Goal: Task Accomplishment & Management: Complete application form

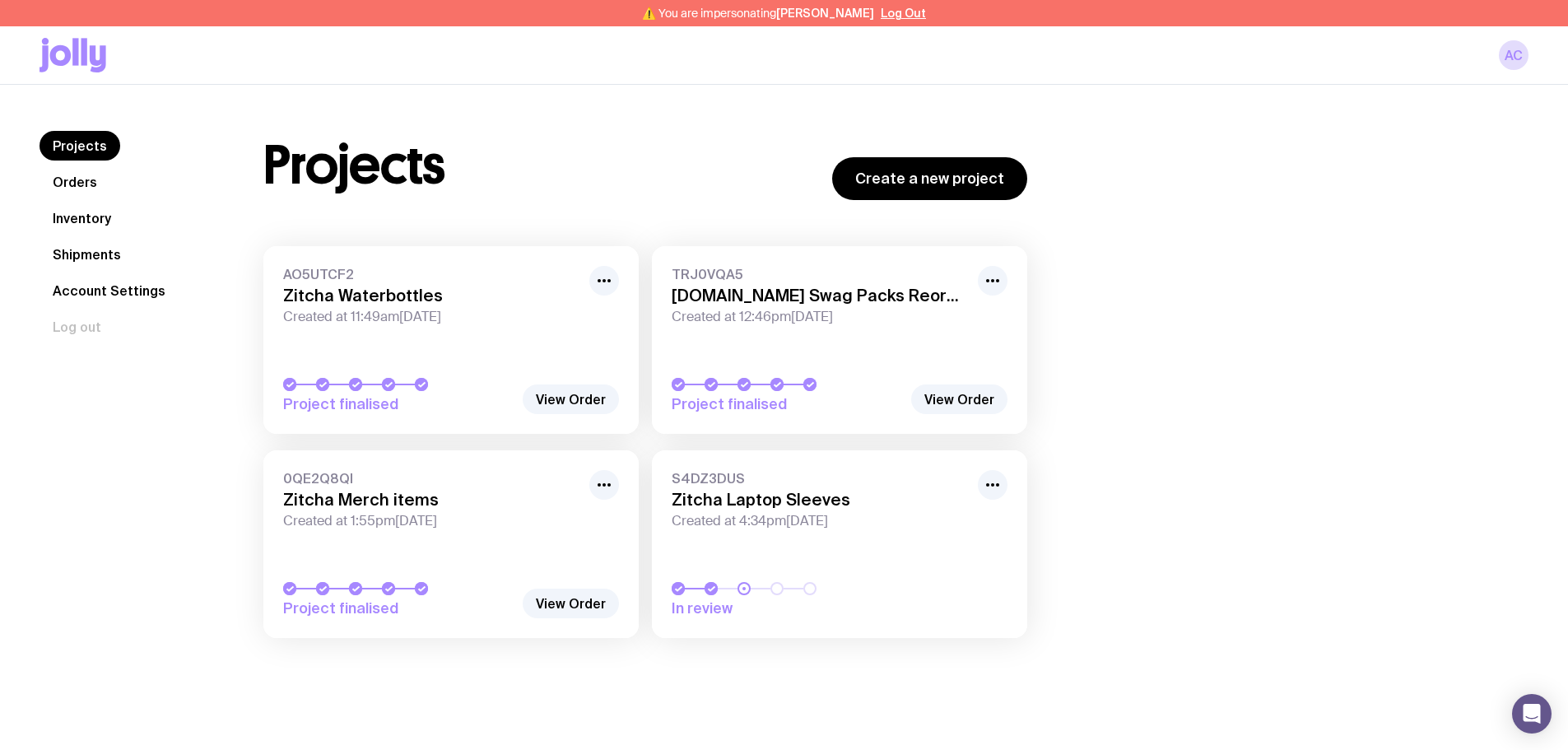
click at [88, 219] on link "Inventory" at bounding box center [82, 218] width 85 height 30
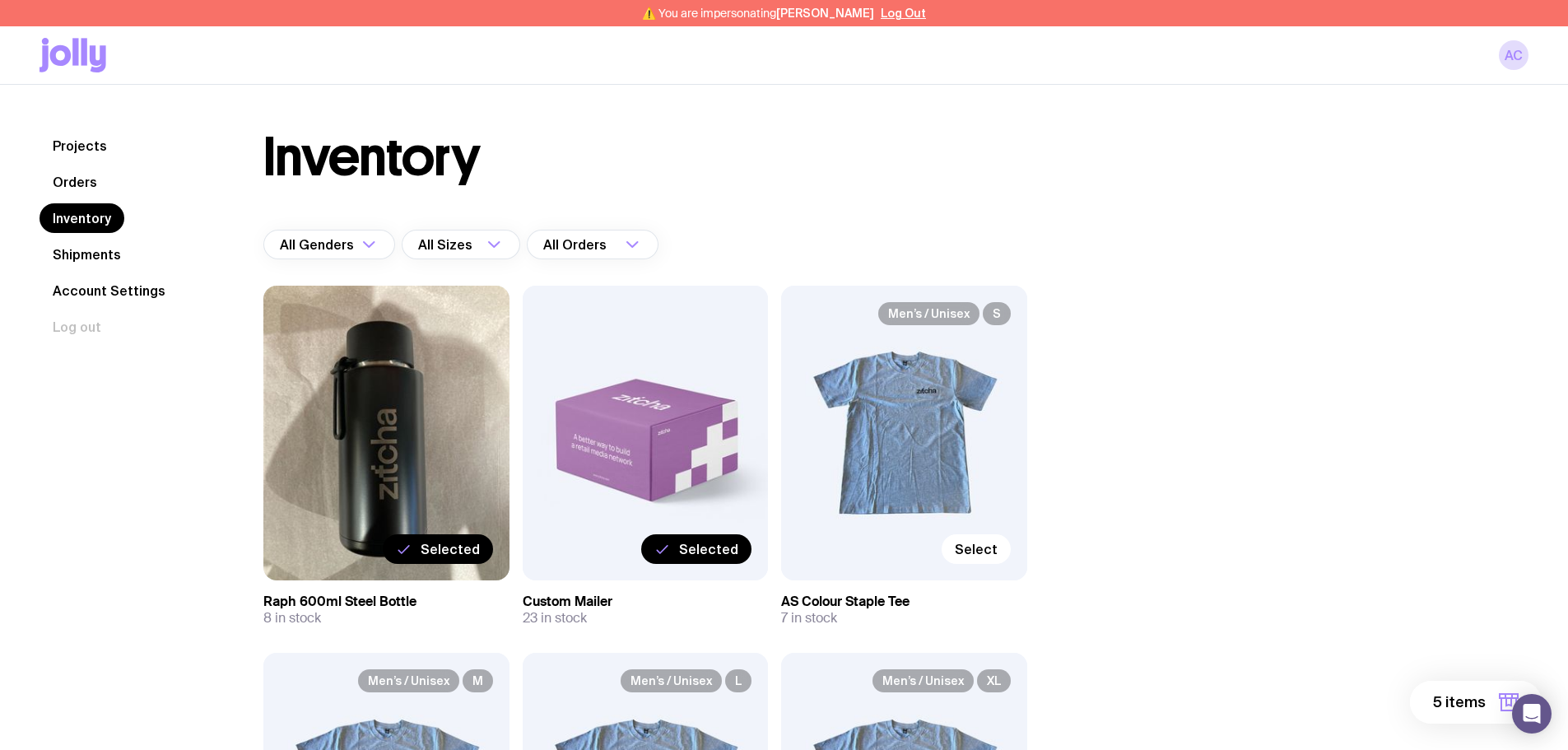
click at [1468, 699] on span "5 items" at bounding box center [1459, 702] width 53 height 19
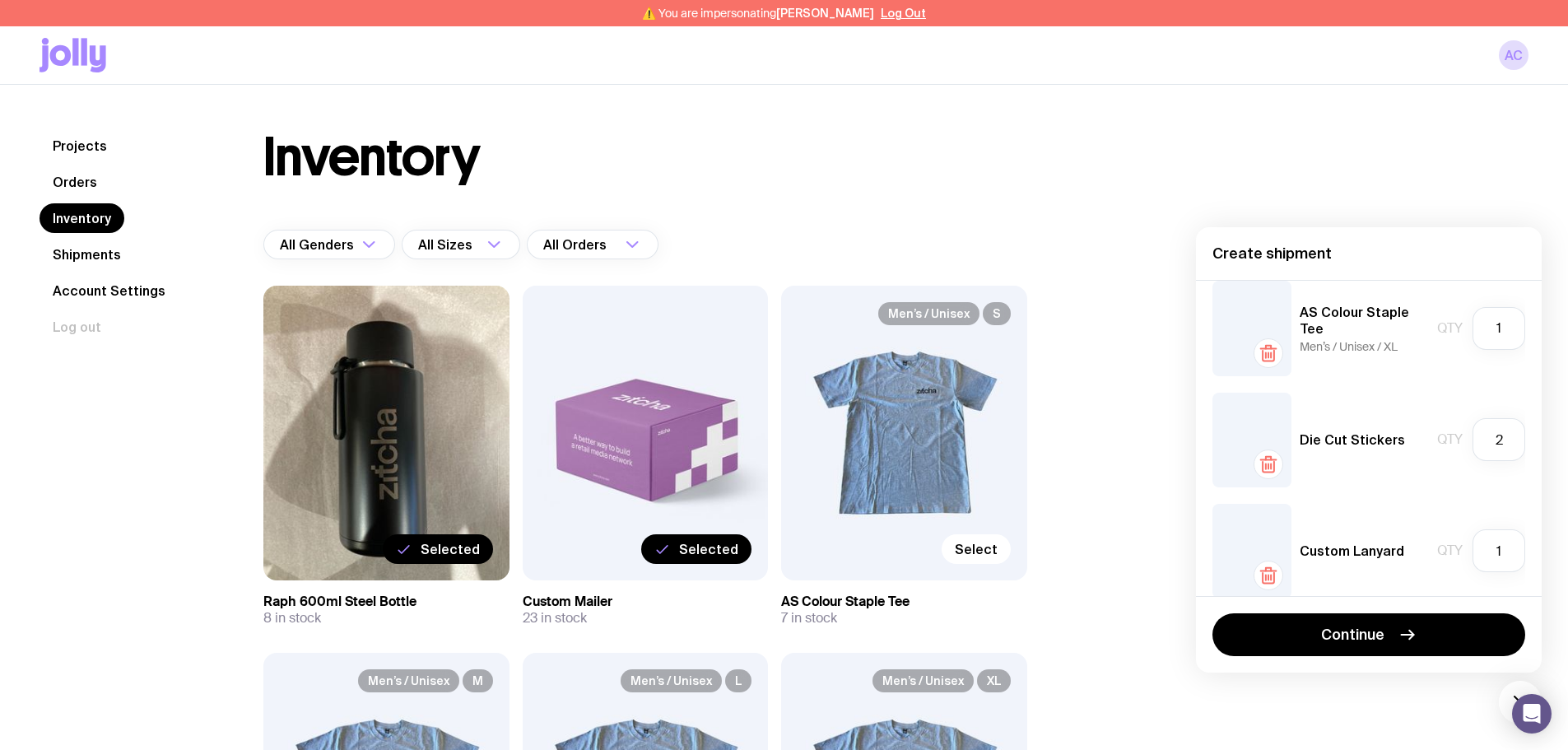
scroll to position [257, 0]
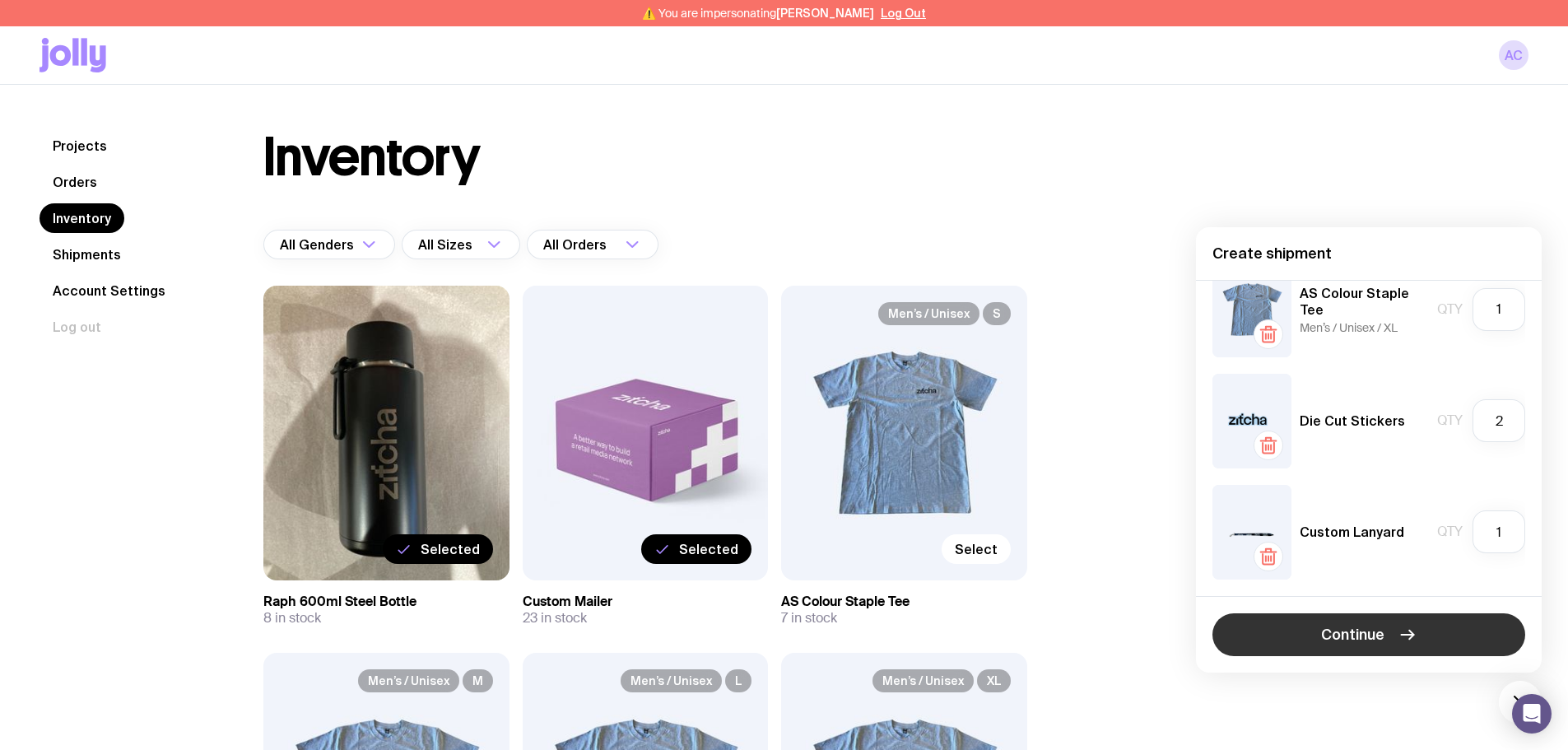
click at [1418, 634] on button "Continue" at bounding box center [1369, 634] width 313 height 42
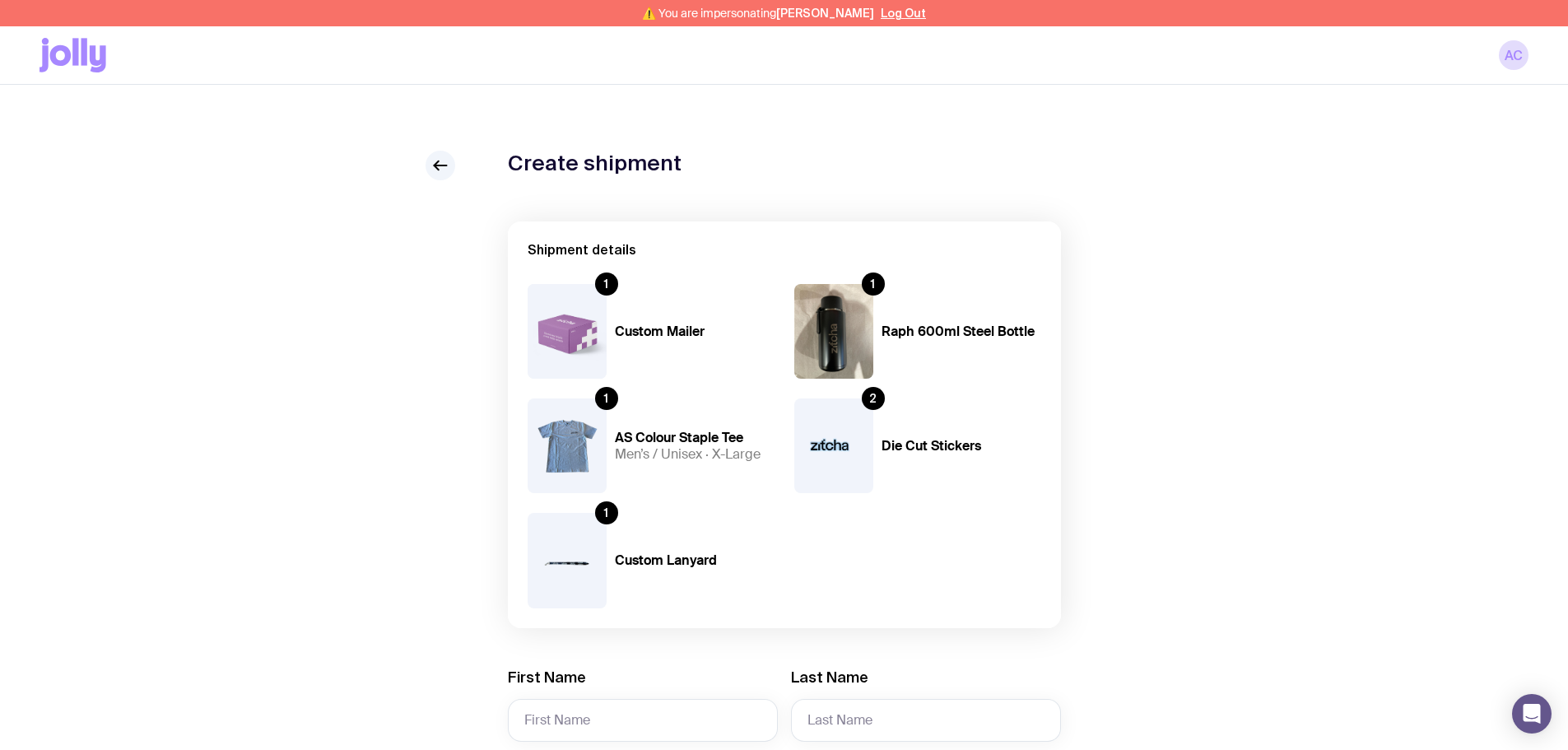
scroll to position [247, 0]
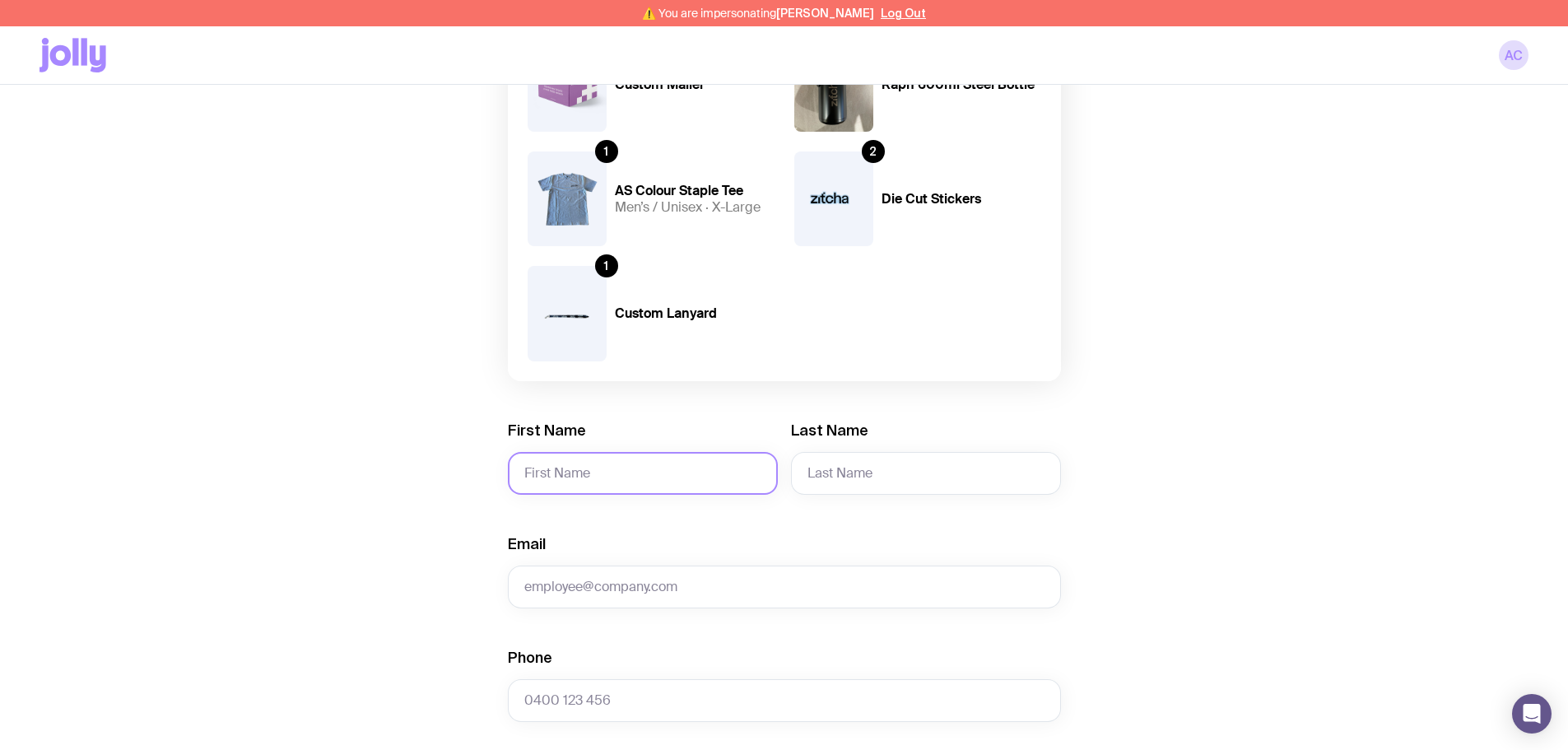
click at [705, 471] on input "First Name" at bounding box center [642, 473] width 270 height 42
paste input "Andrzej"
type input "Andrzej"
click at [855, 475] on input "Last Name" at bounding box center [925, 473] width 270 height 42
paste input "Marczewski"
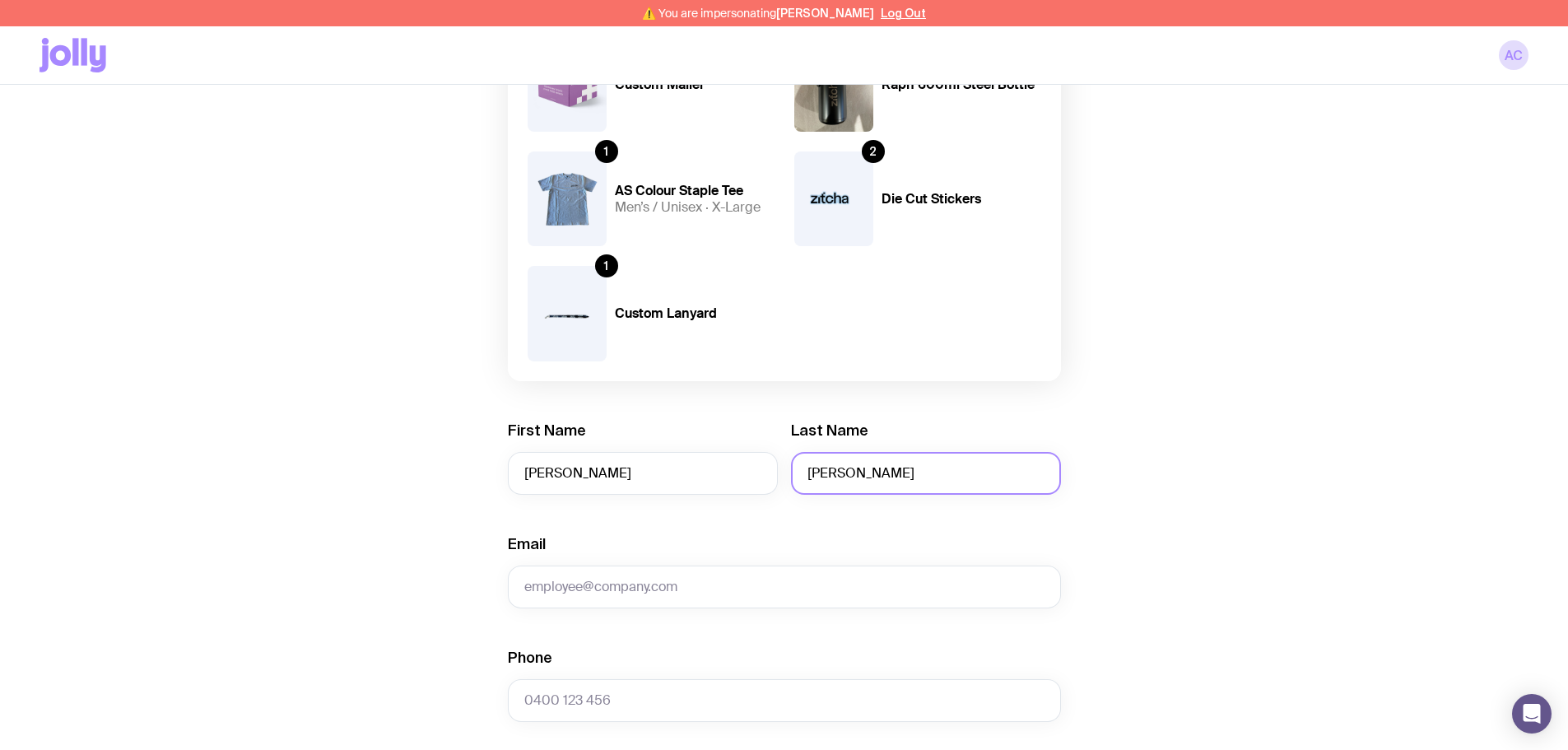
paste input "Marczewski"
type input "Marczewski"
click at [596, 586] on input "mailto:ndrzej.marczewski@zitcha.com" at bounding box center [784, 586] width 553 height 42
drag, startPoint x: 566, startPoint y: 587, endPoint x: 489, endPoint y: 591, distance: 77.1
click at [489, 591] on div "Create shipment Shipment details 1 Custom Mailer 1 Raph 600ml Steel Bottle 1 AS…" at bounding box center [784, 644] width 1489 height 1481
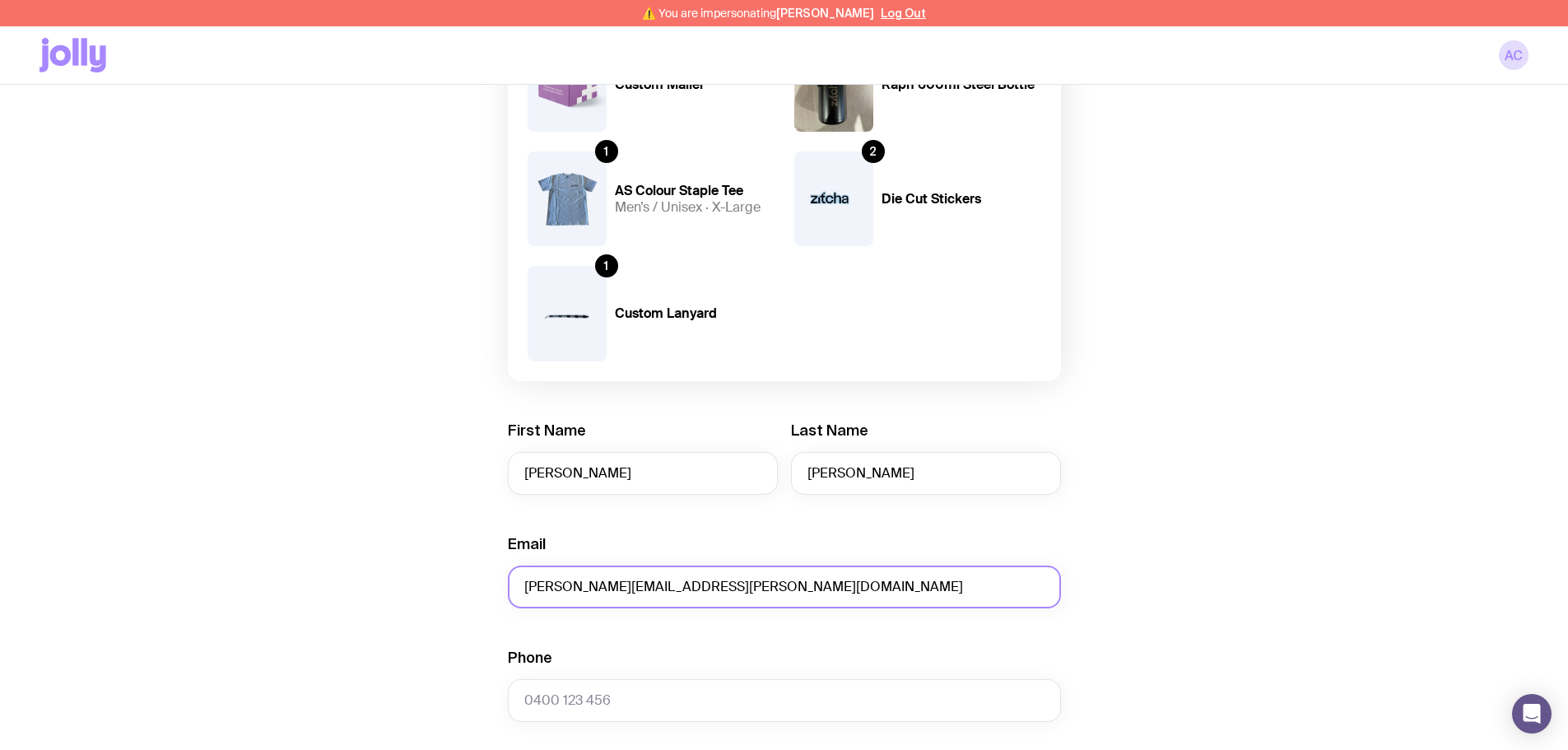
type input "andrzej.marczewski@zitcha.com"
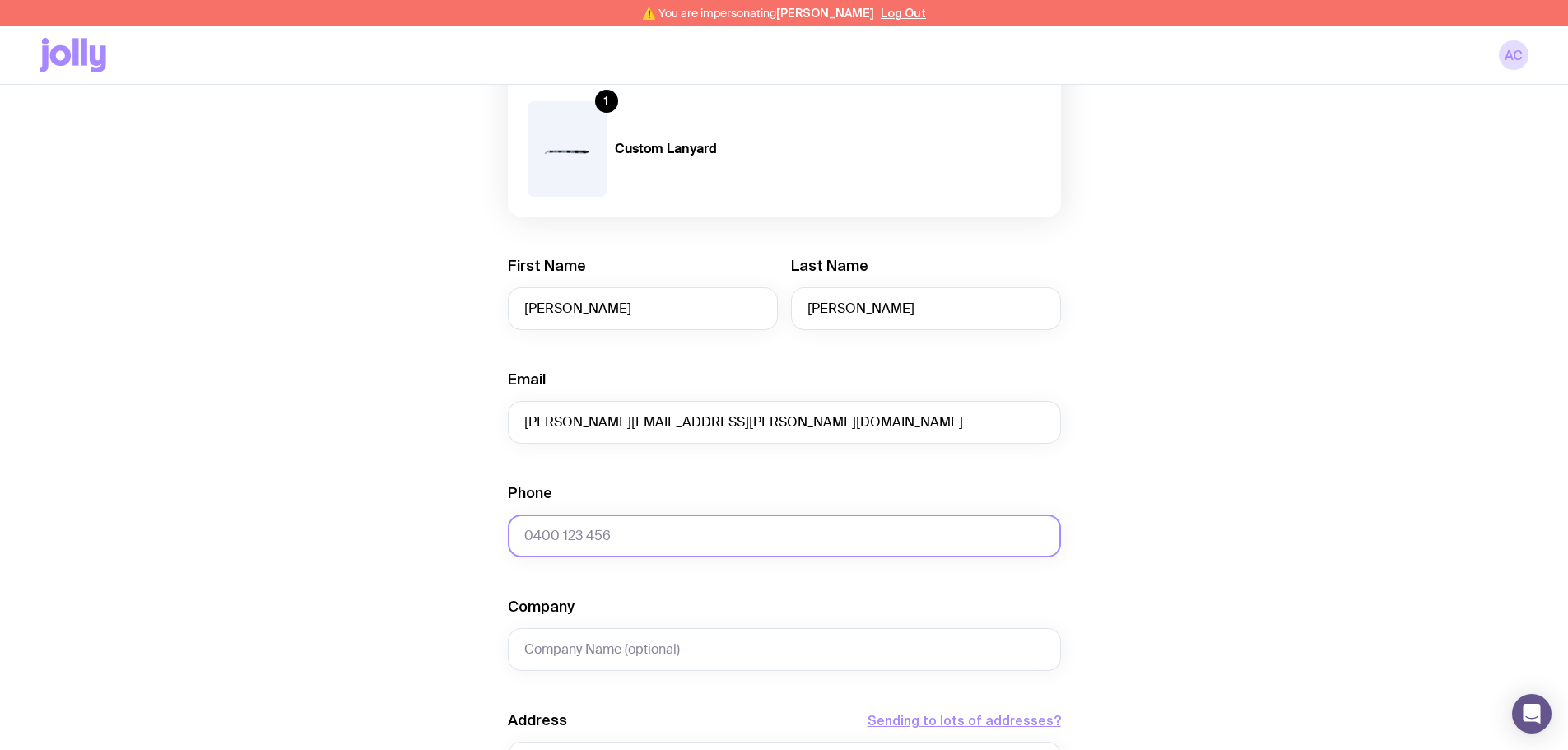
click at [591, 539] on input "Phone" at bounding box center [784, 536] width 553 height 42
paste input "07967313435"
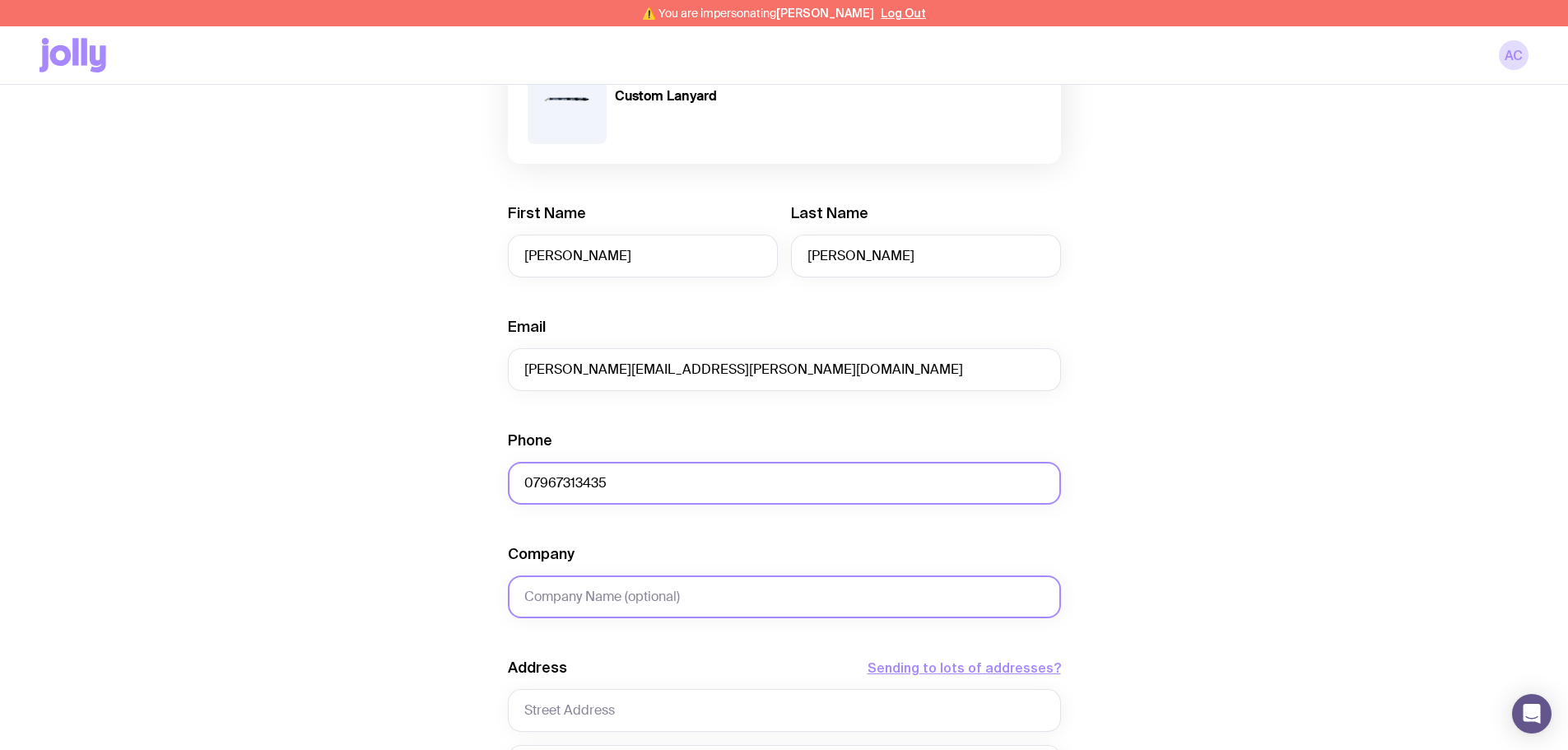
scroll to position [494, 0]
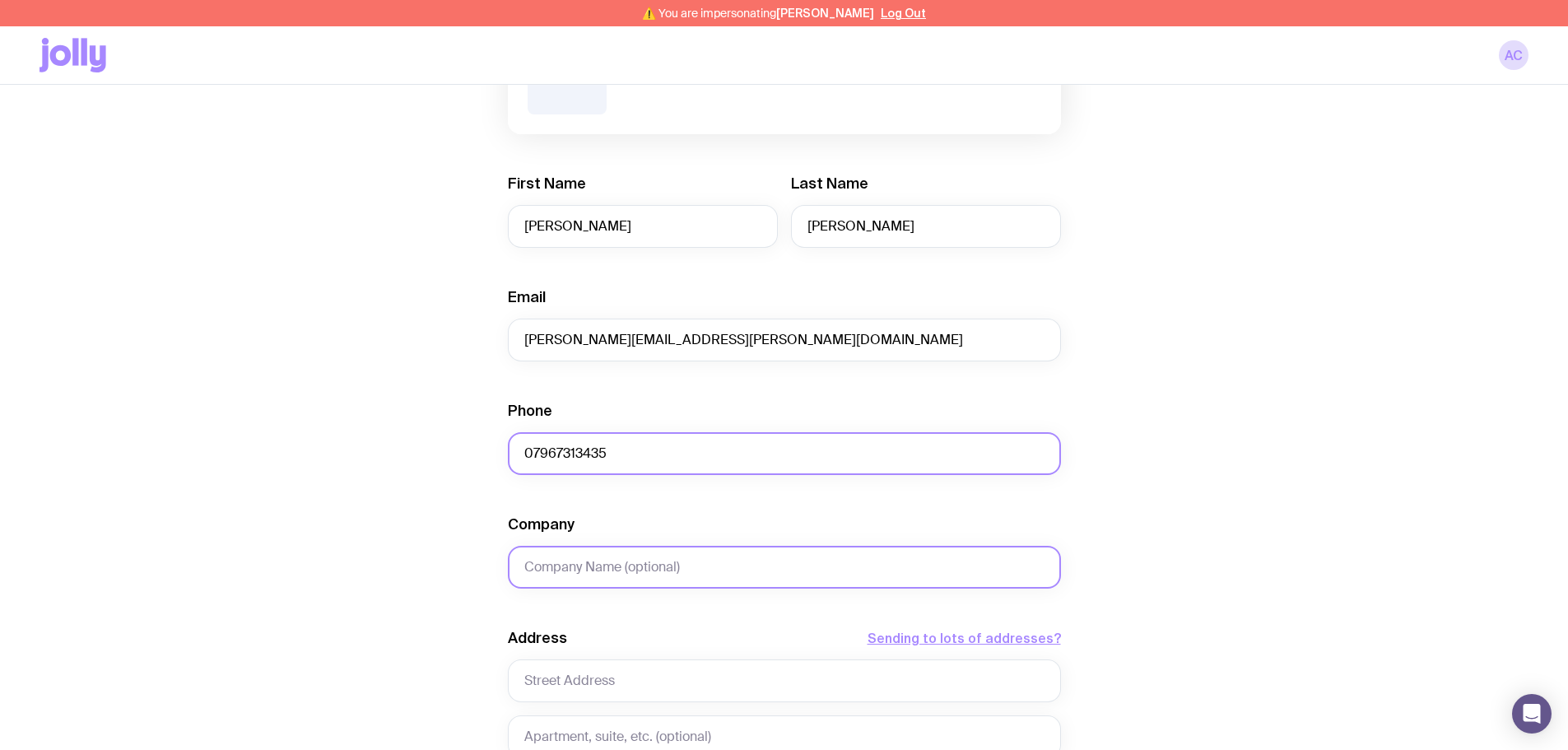
type input "07967313435"
click at [603, 555] on input "Company" at bounding box center [784, 567] width 553 height 42
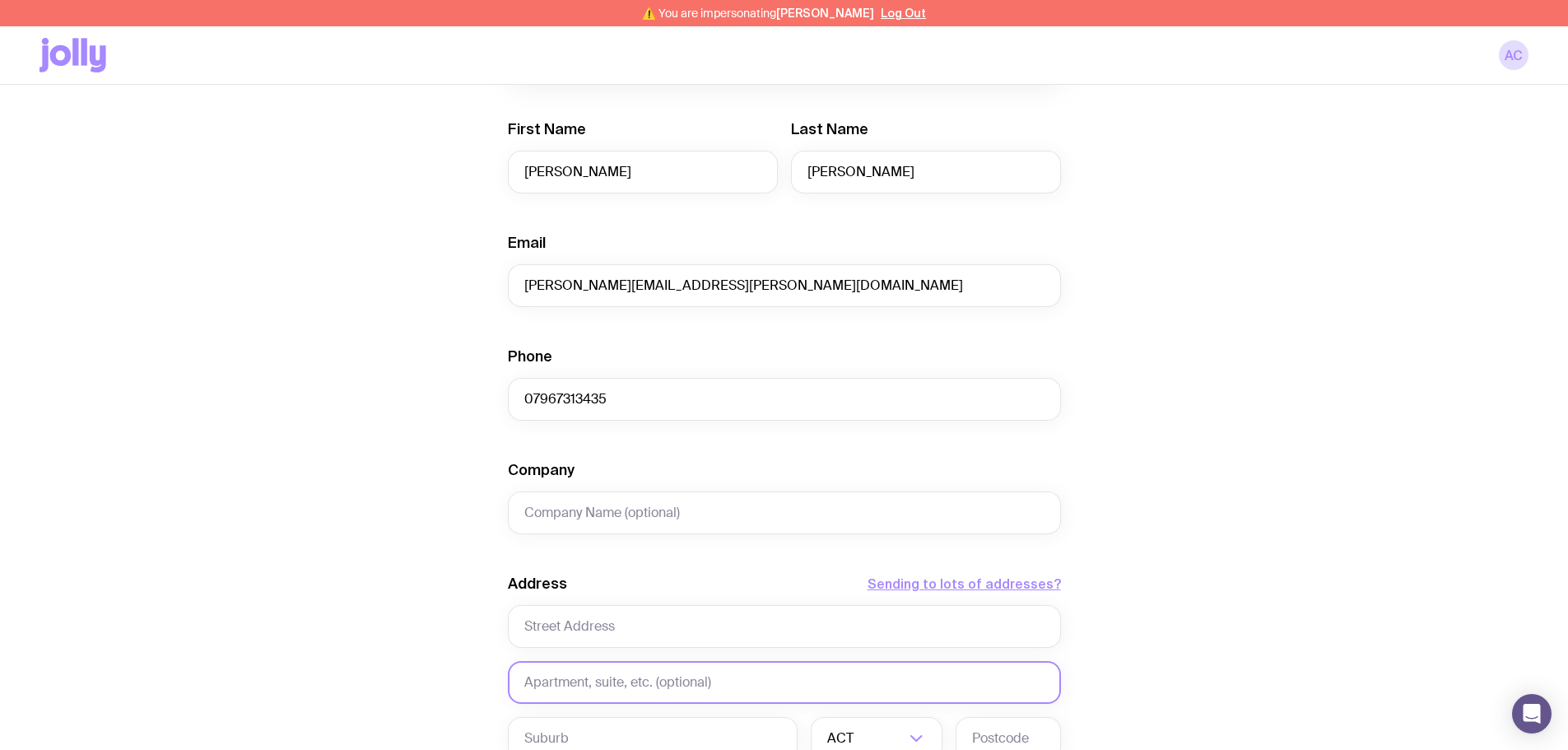
scroll to position [576, 0]
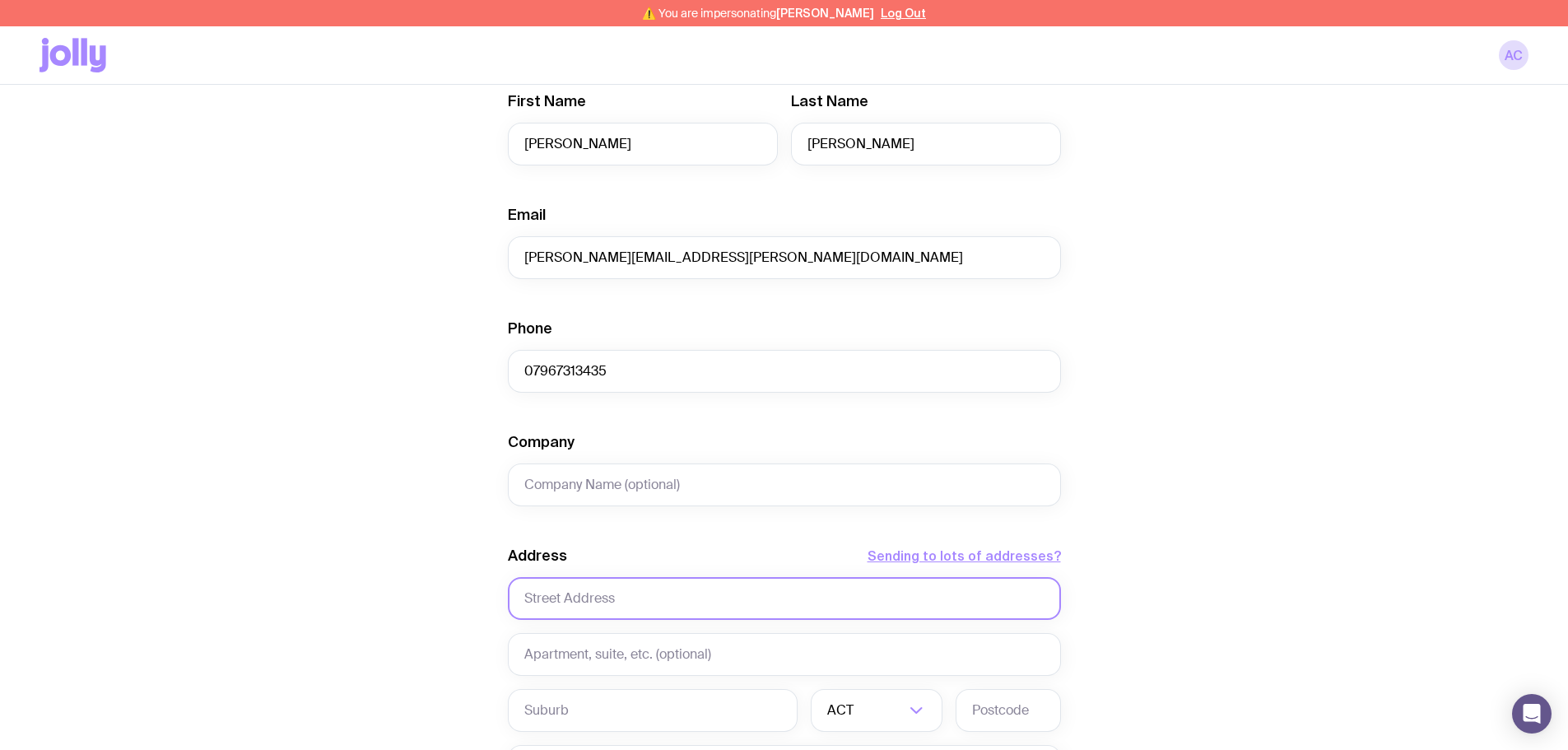
click at [585, 604] on input "text" at bounding box center [784, 598] width 553 height 42
type input "79-81 Borough Road"
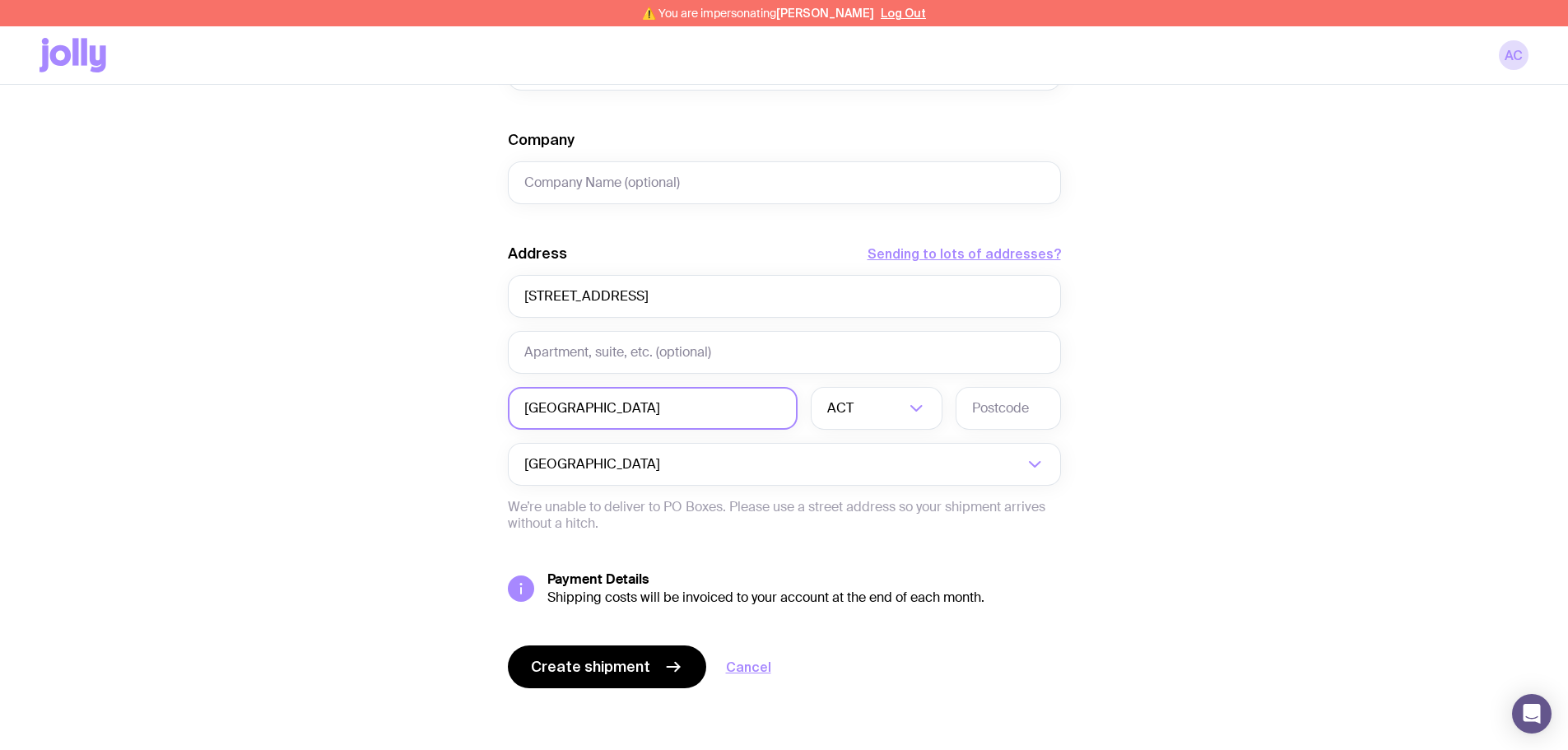
scroll to position [883, 0]
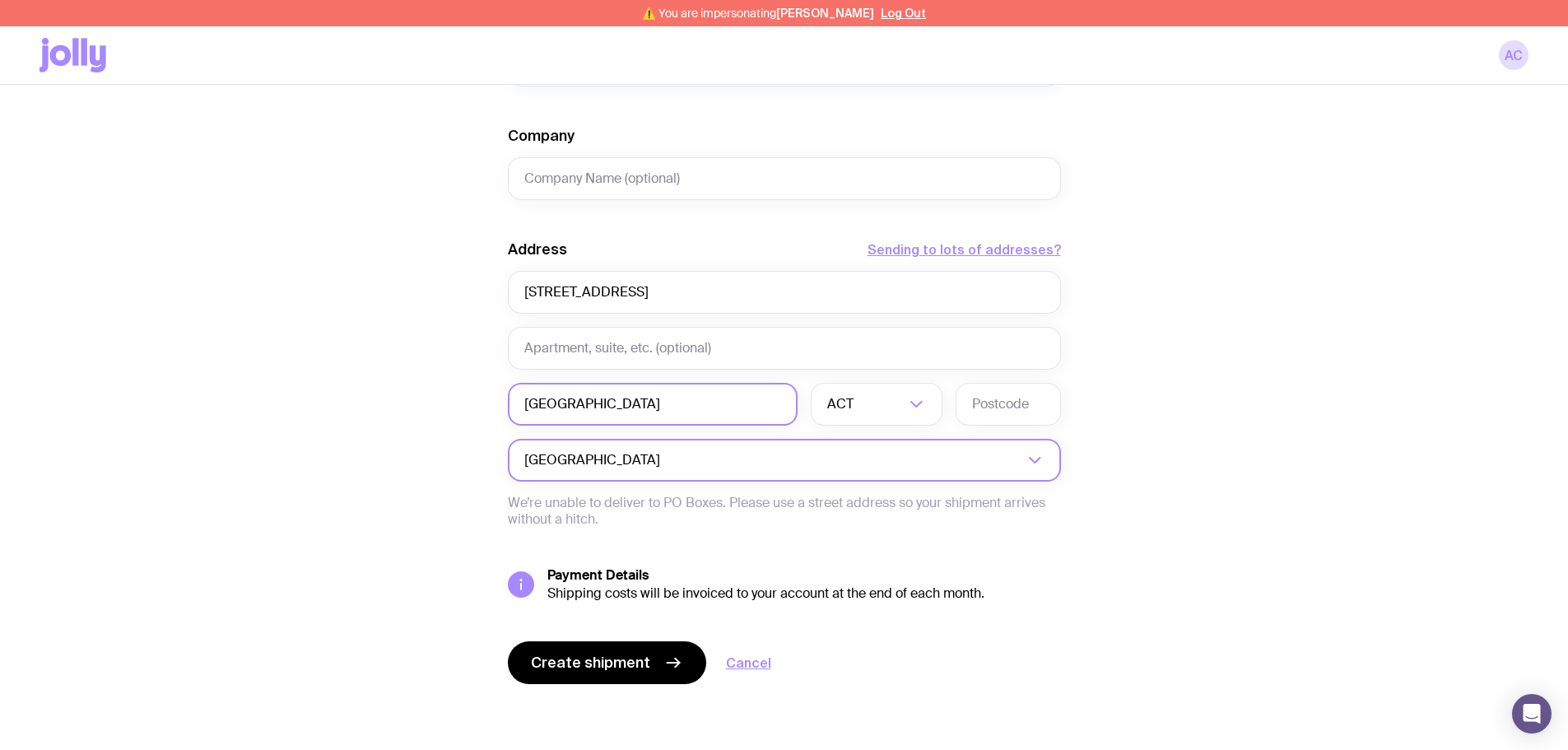
type input "London"
click at [663, 451] on input "Search for option" at bounding box center [843, 460] width 360 height 42
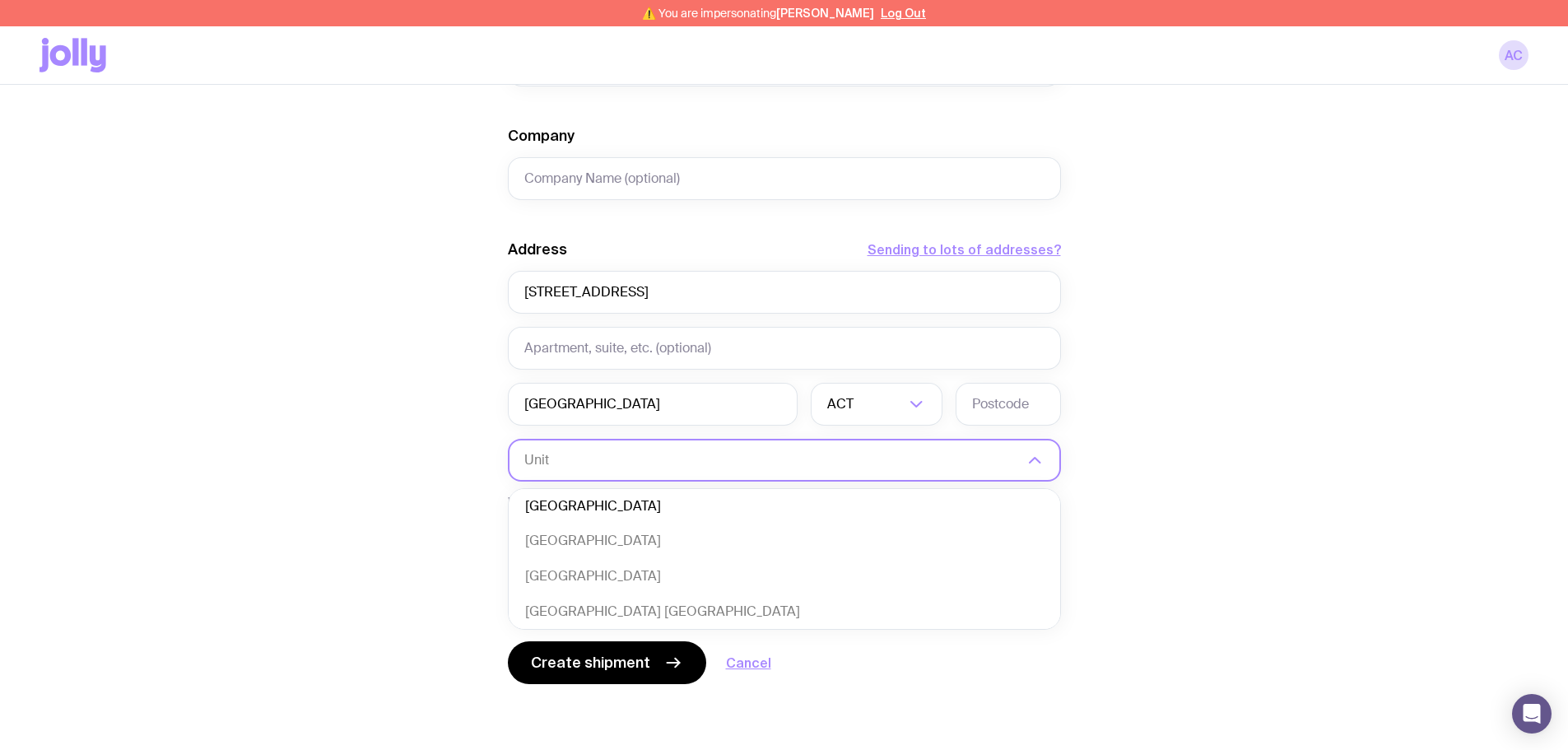
scroll to position [0, 0]
click at [595, 553] on li "United Kingdom" at bounding box center [784, 546] width 552 height 35
type input "United"
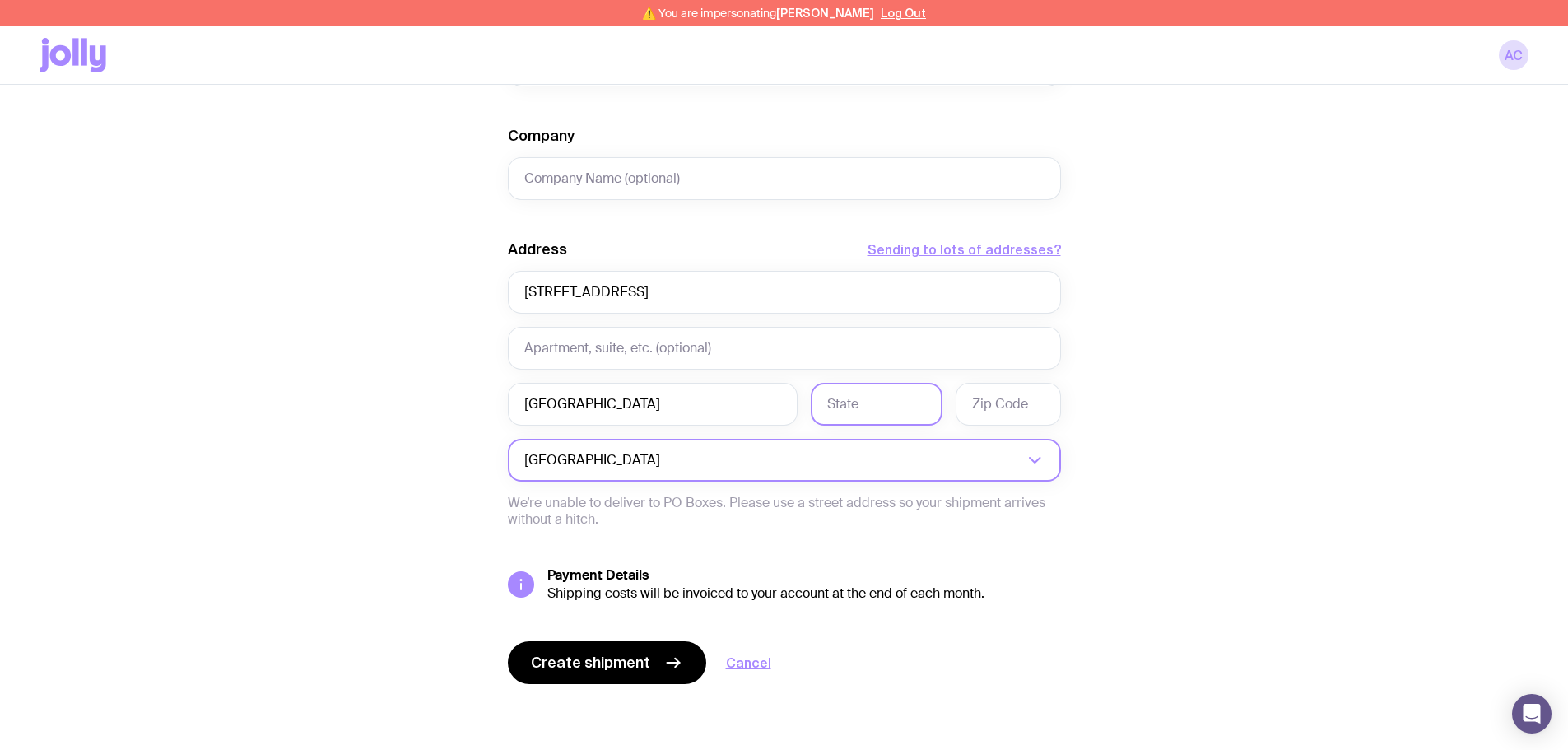
click at [849, 398] on input "text" at bounding box center [876, 404] width 132 height 42
type input "S"
type input "London"
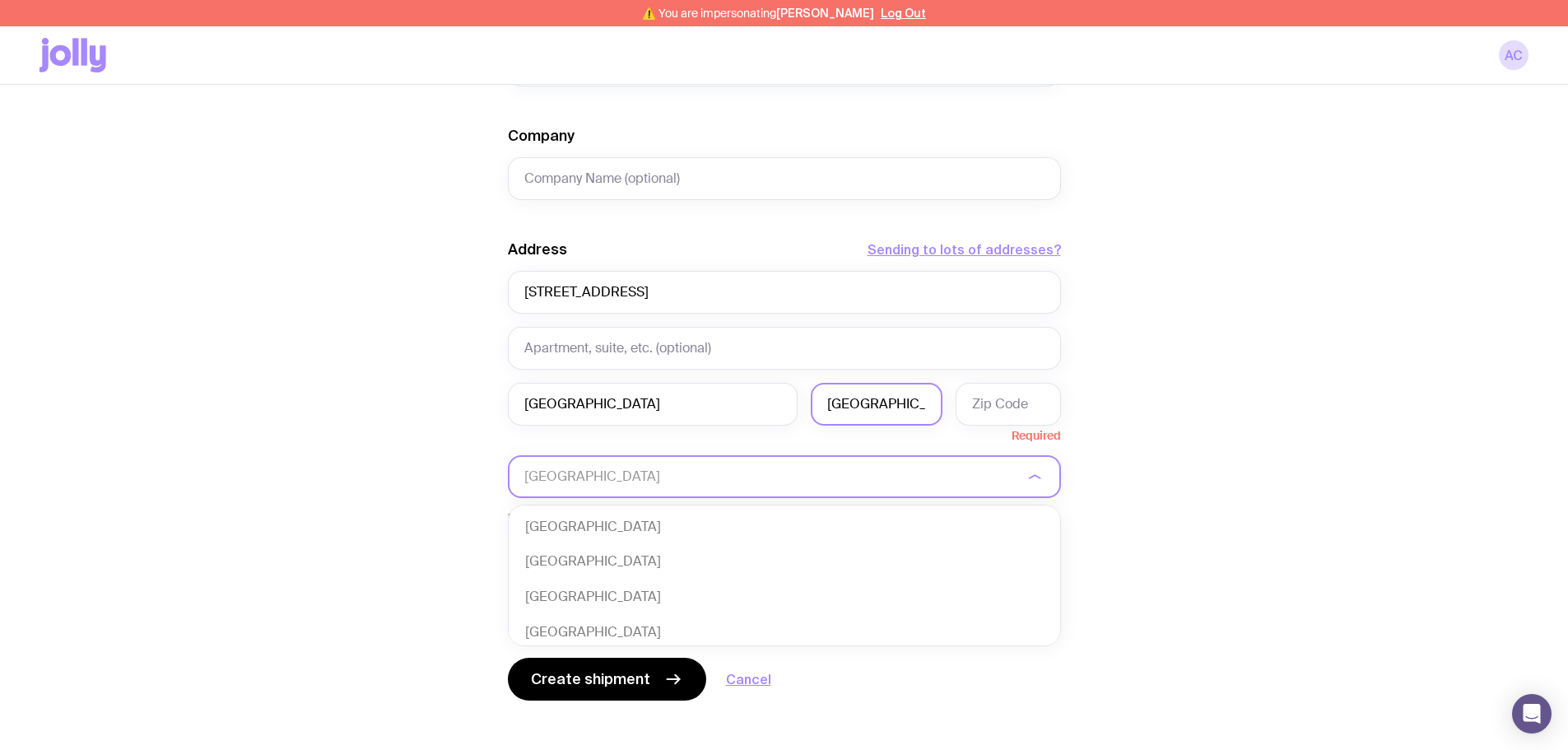
scroll to position [8220, 0]
click at [1021, 418] on input "text" at bounding box center [1007, 404] width 105 height 42
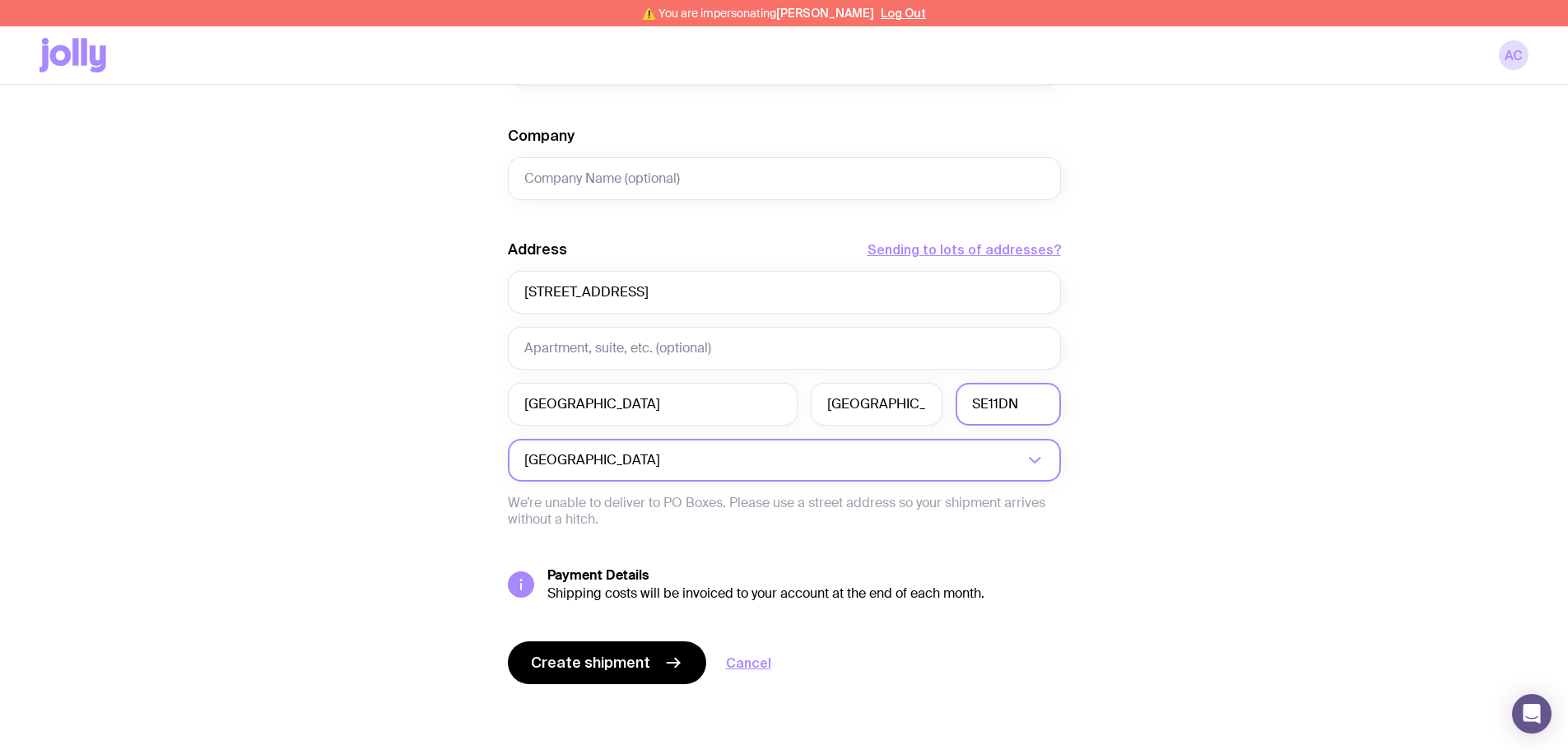
click at [993, 408] on input "SE11DN" at bounding box center [1007, 404] width 105 height 42
type input "SE1 1DN"
click at [1177, 397] on div "Create shipment Shipment details 1 Custom Mailer 1 Raph 600ml Steel Bottle 1 AS…" at bounding box center [784, 9] width 1489 height 1481
click at [616, 654] on span "Create shipment" at bounding box center [590, 662] width 119 height 19
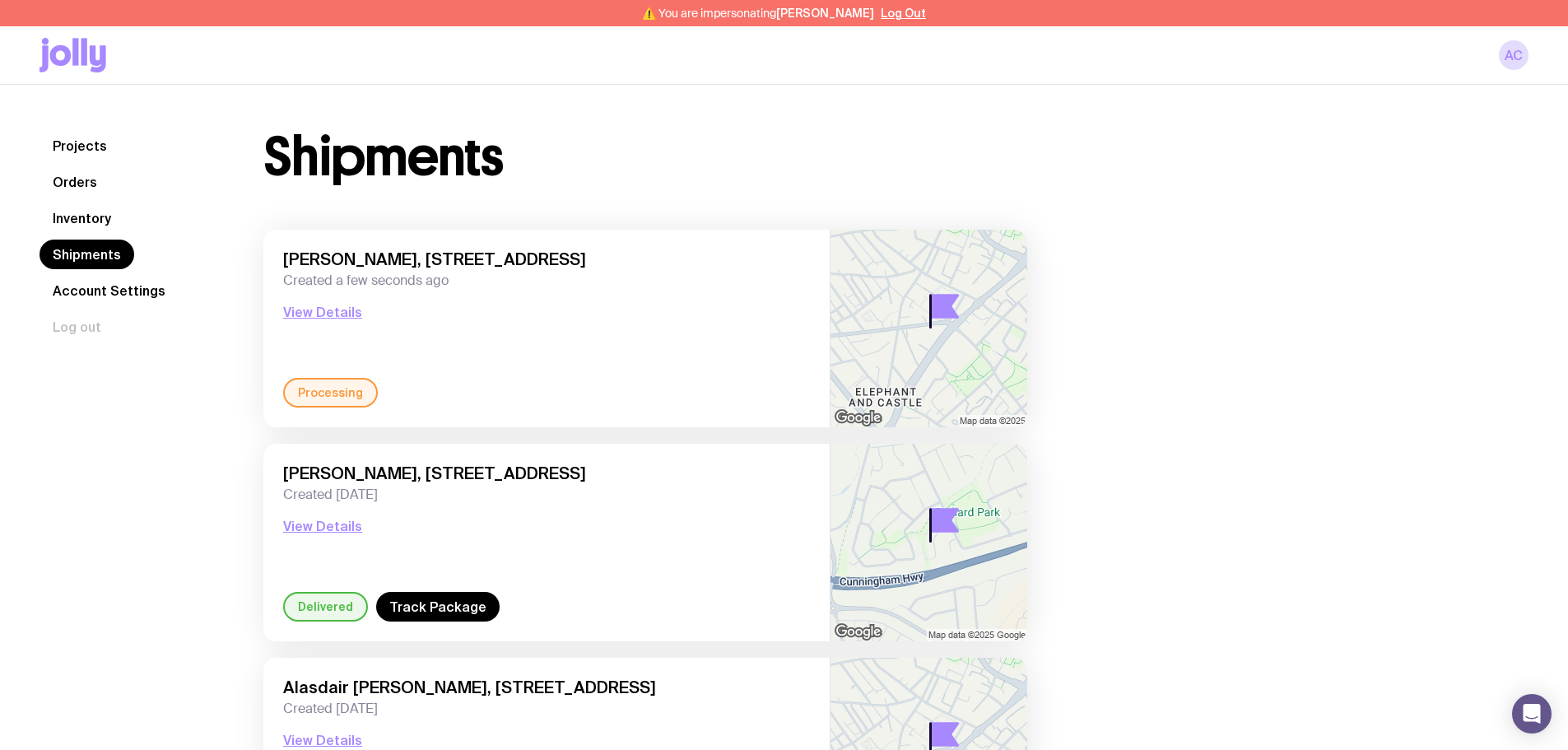
click at [101, 217] on link "Inventory" at bounding box center [82, 218] width 85 height 30
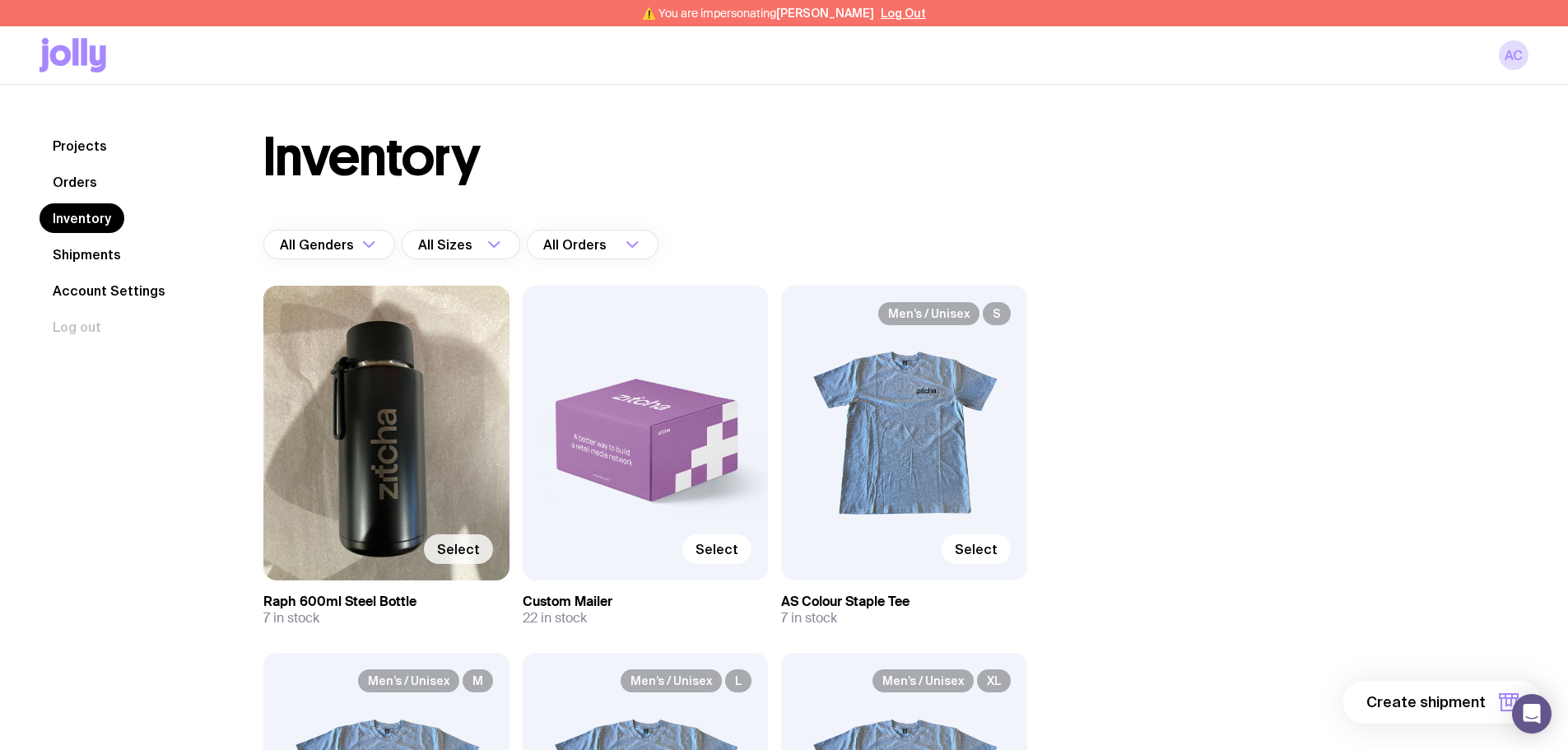
click at [455, 556] on span "Select" at bounding box center [458, 548] width 42 height 17
click at [0, 0] on input "Select" at bounding box center [0, 0] width 0 height 0
click at [729, 548] on span "Select" at bounding box center [716, 548] width 42 height 17
click at [0, 0] on input "Select" at bounding box center [0, 0] width 0 height 0
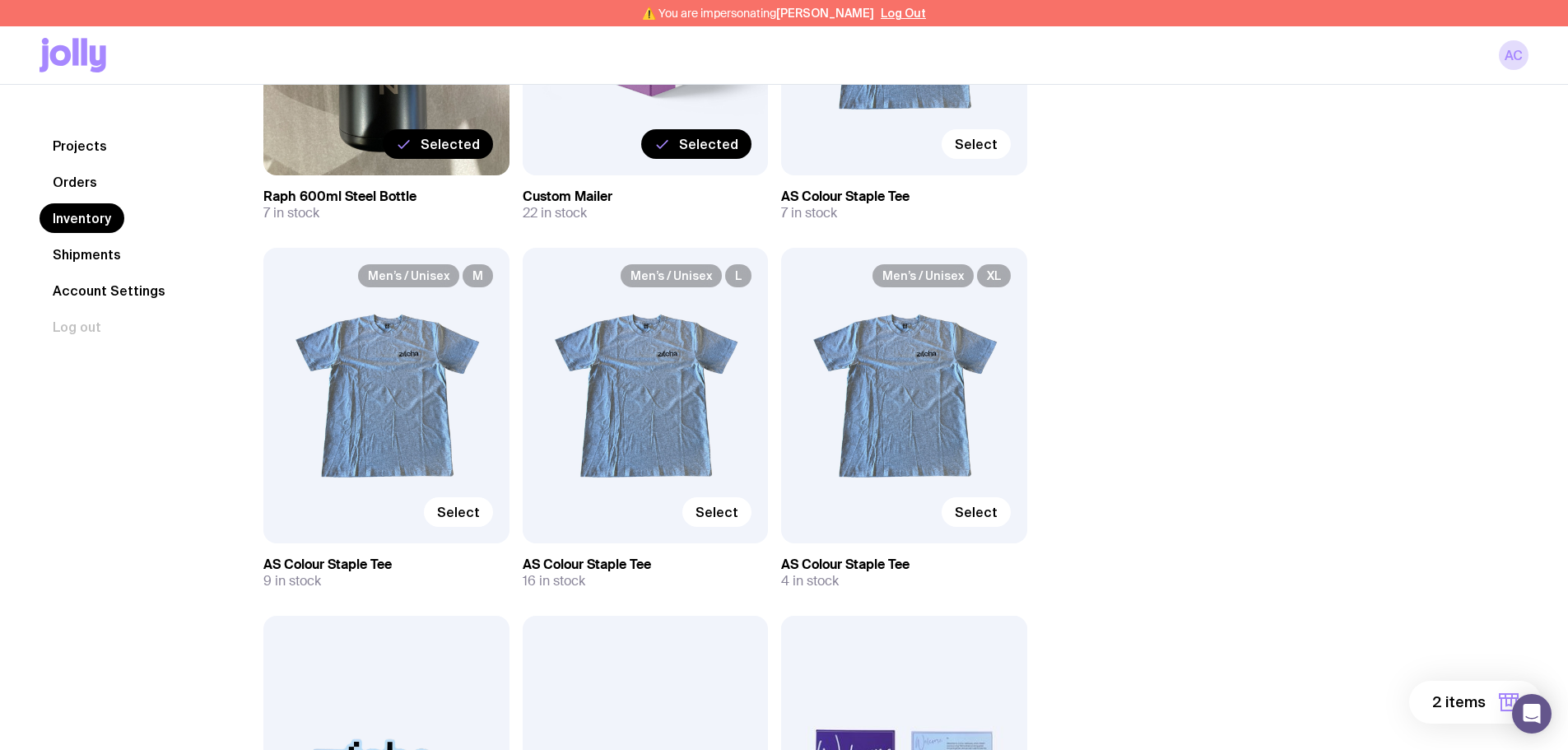
scroll to position [411, 0]
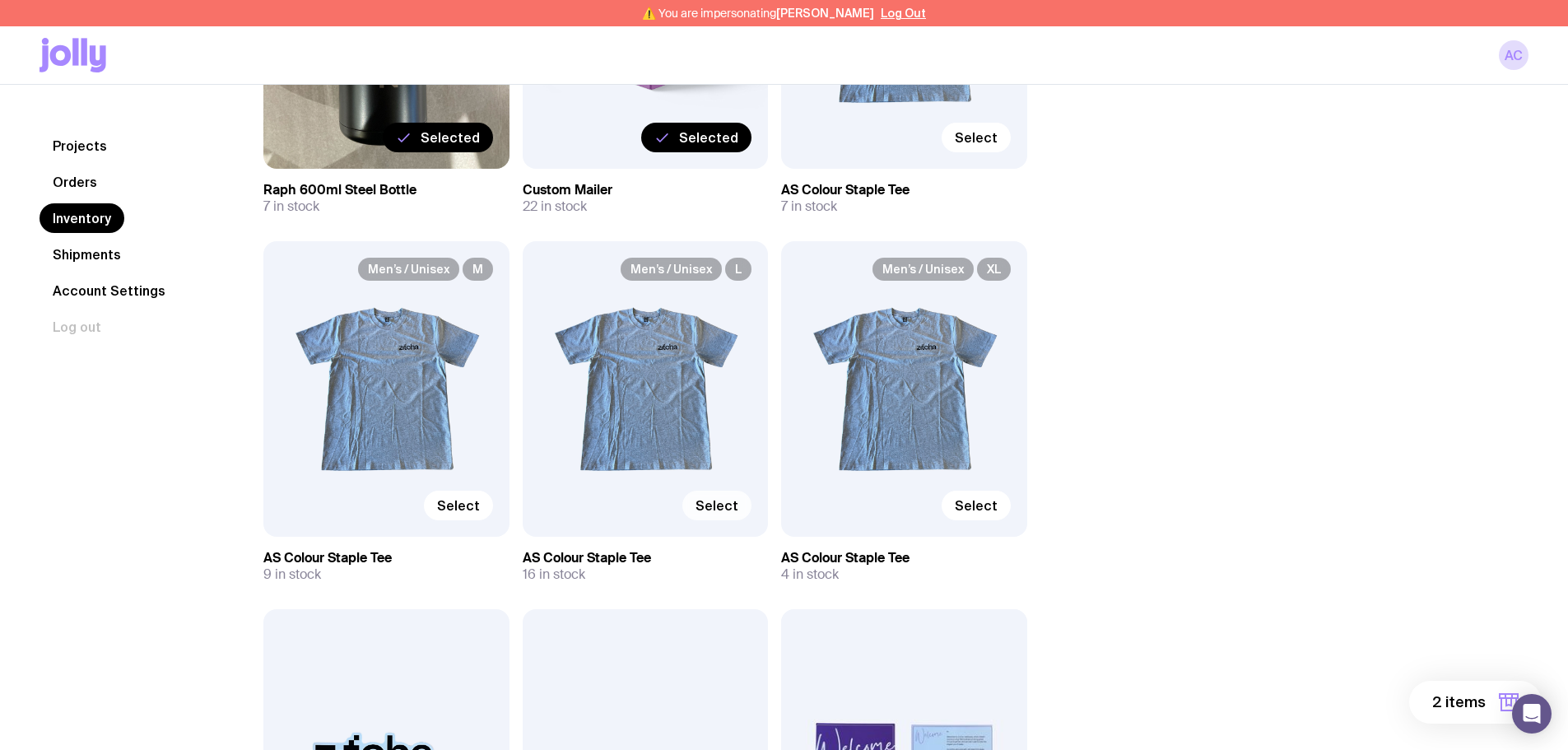
click at [720, 503] on span "Select" at bounding box center [716, 505] width 42 height 17
click at [0, 0] on input "Select" at bounding box center [0, 0] width 0 height 0
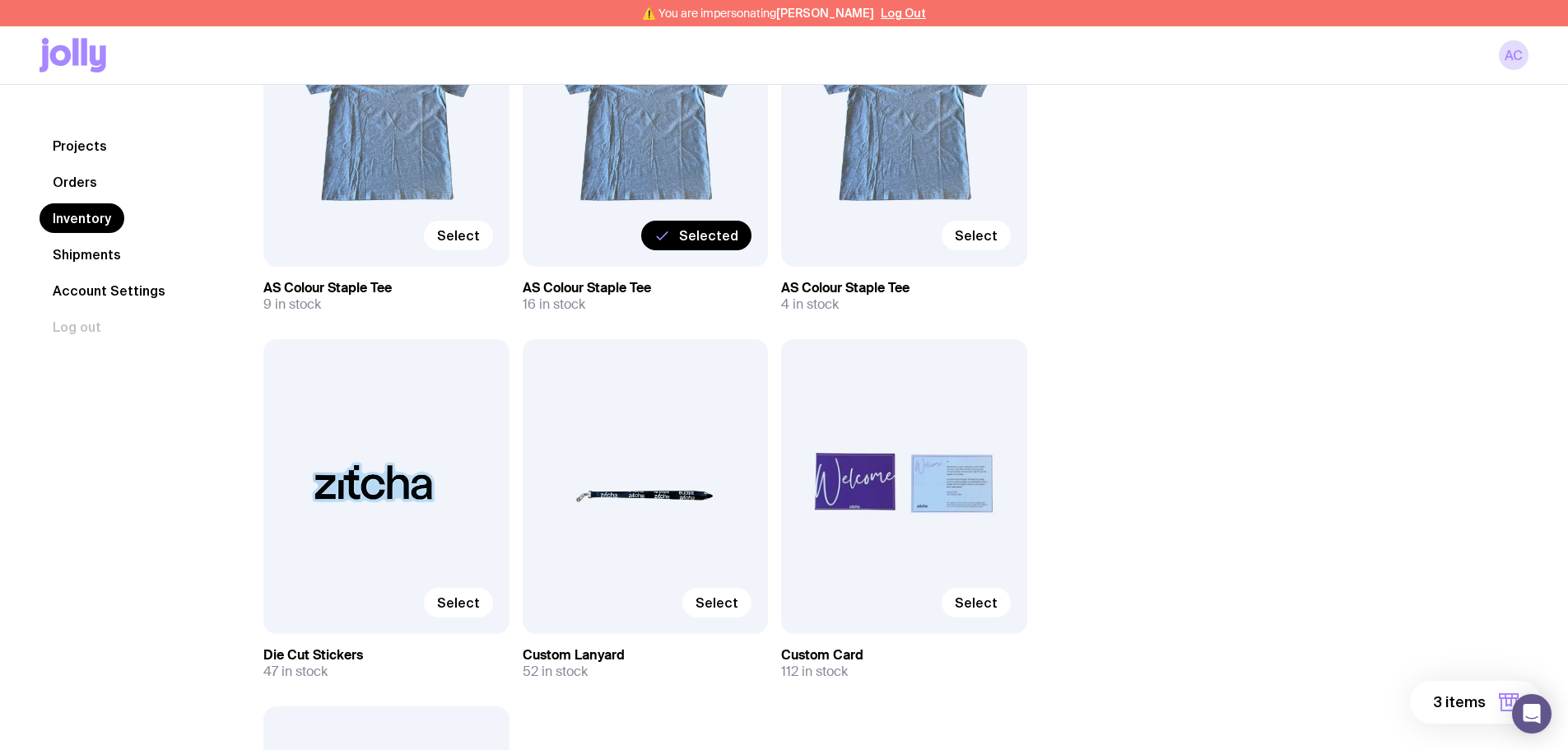
scroll to position [741, 0]
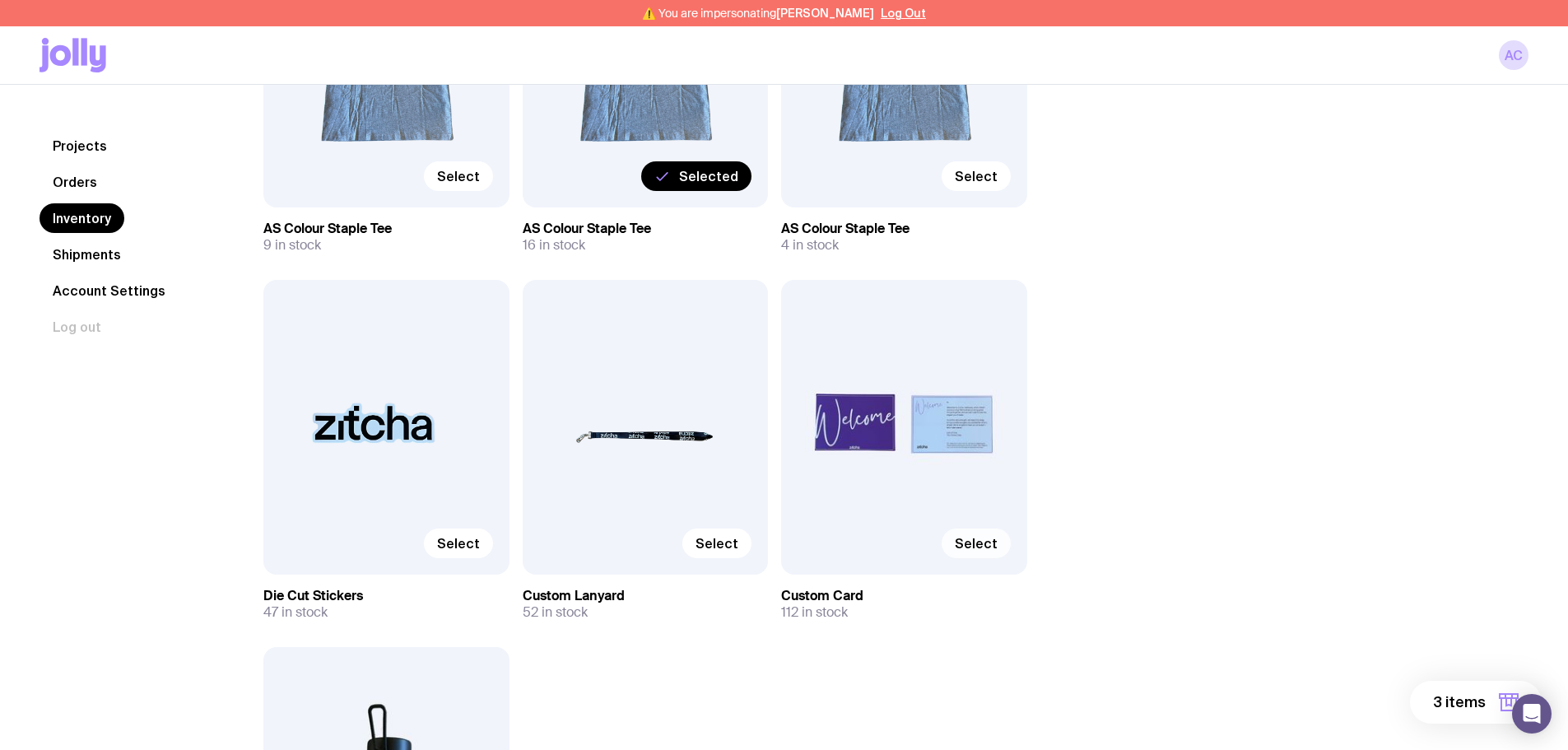
click at [968, 528] on label "Select" at bounding box center [976, 543] width 69 height 30
click at [0, 0] on input "Select" at bounding box center [0, 0] width 0 height 0
click at [704, 540] on span "Select" at bounding box center [716, 543] width 42 height 17
click at [0, 0] on input "Select" at bounding box center [0, 0] width 0 height 0
click at [479, 544] on span "Select" at bounding box center [458, 543] width 42 height 17
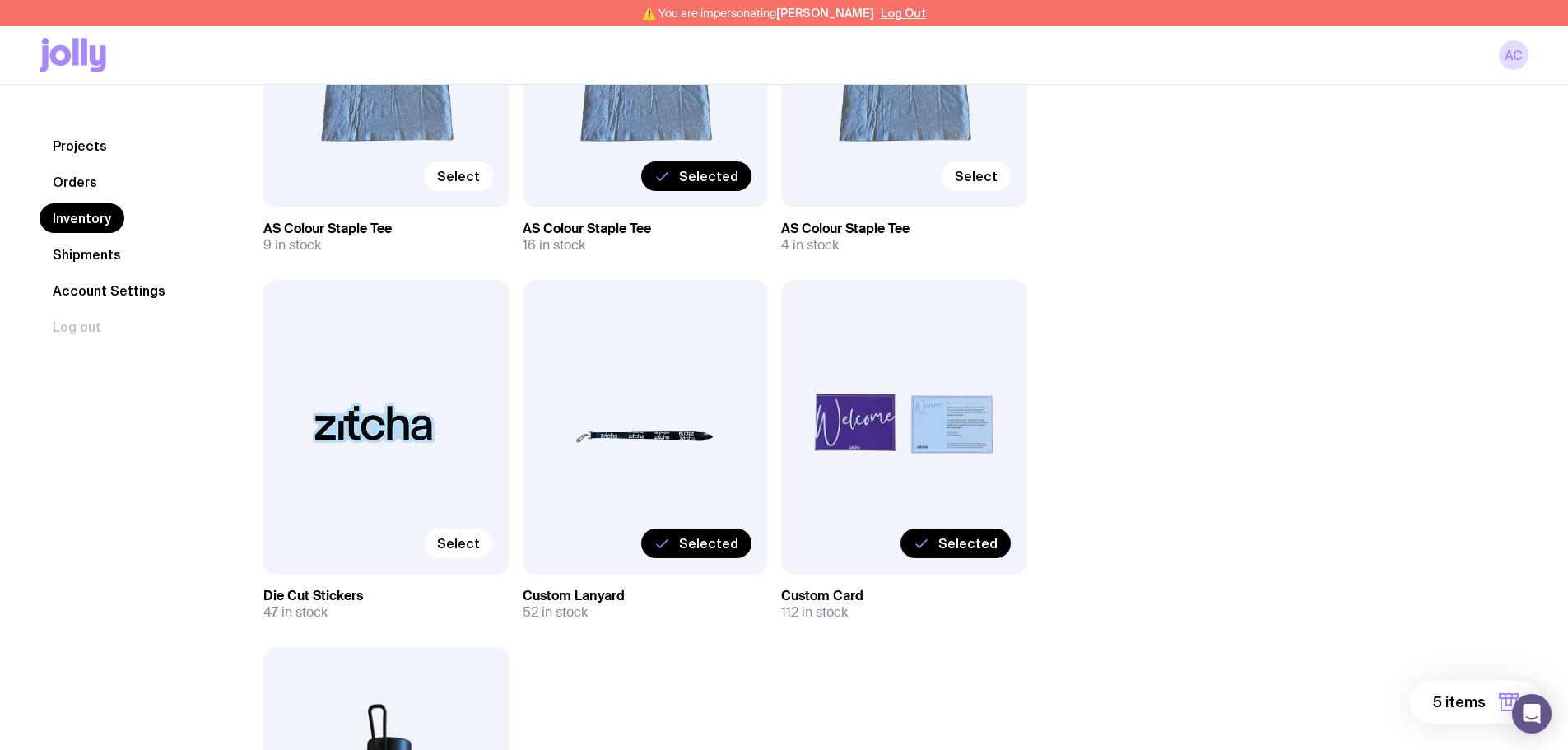
click at [0, 0] on input "Select" at bounding box center [0, 0] width 0 height 0
click at [1445, 693] on span "6 items" at bounding box center [1458, 702] width 53 height 19
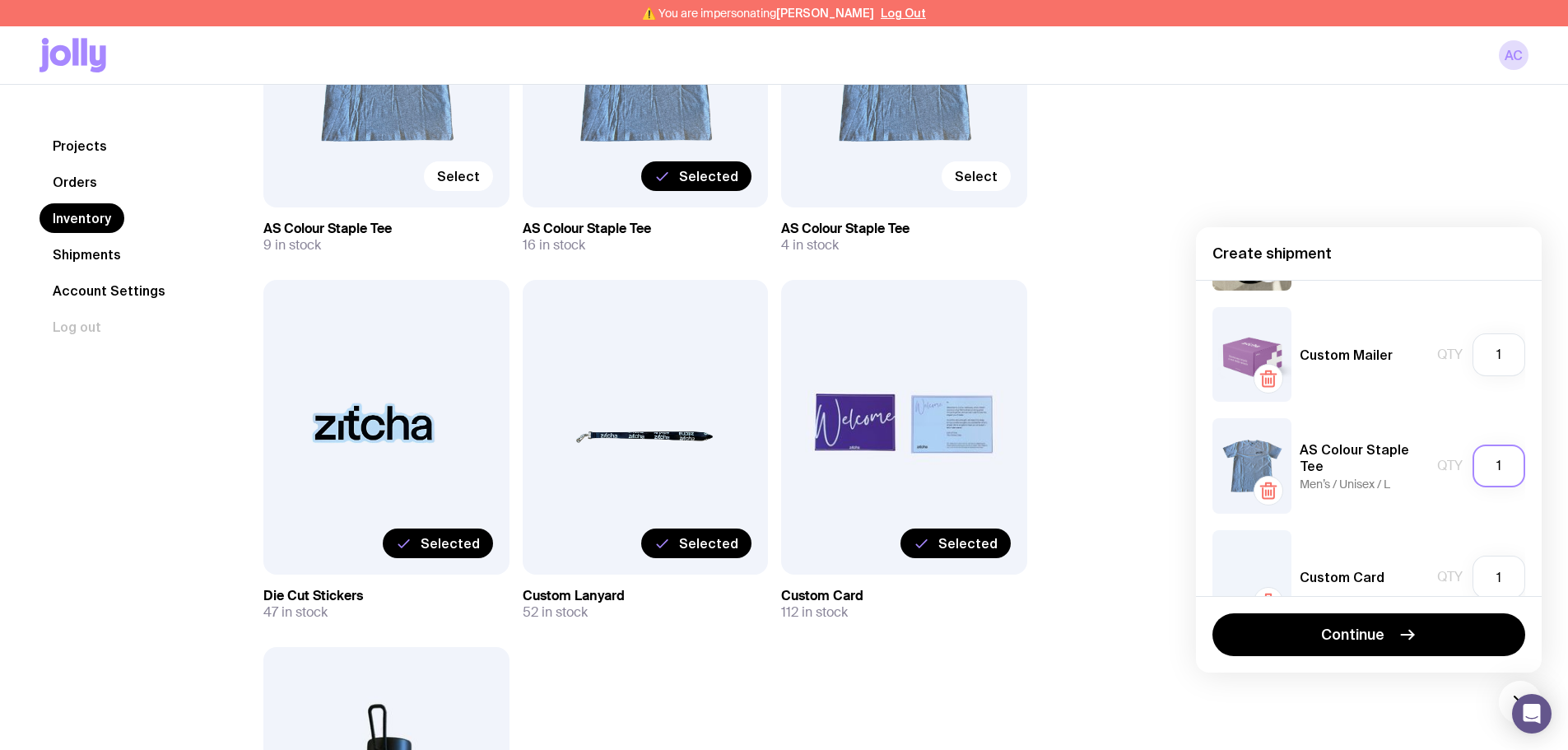
scroll to position [82, 0]
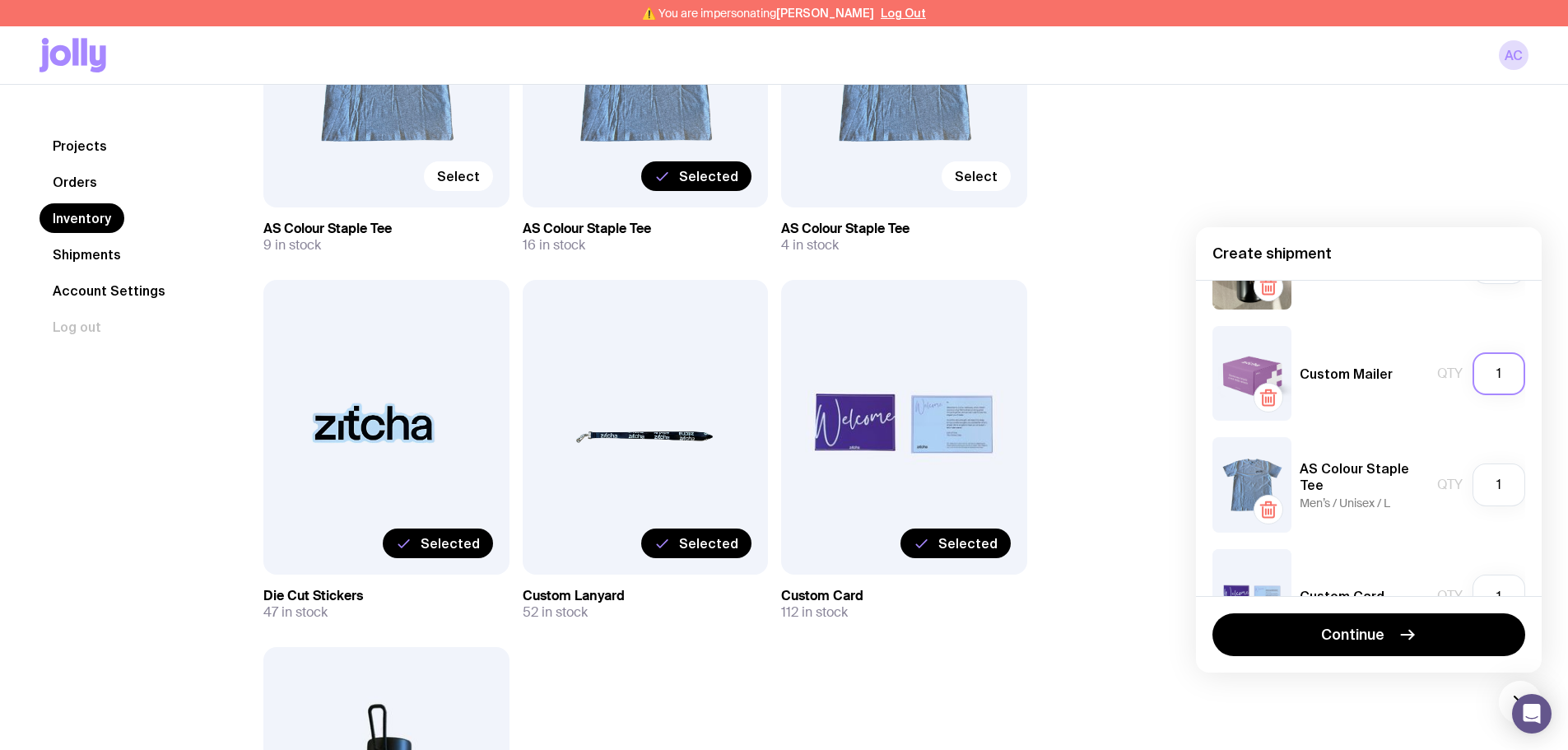
drag, startPoint x: 1492, startPoint y: 374, endPoint x: 1467, endPoint y: 374, distance: 25.0
click at [1472, 374] on input "1" at bounding box center [1499, 373] width 53 height 42
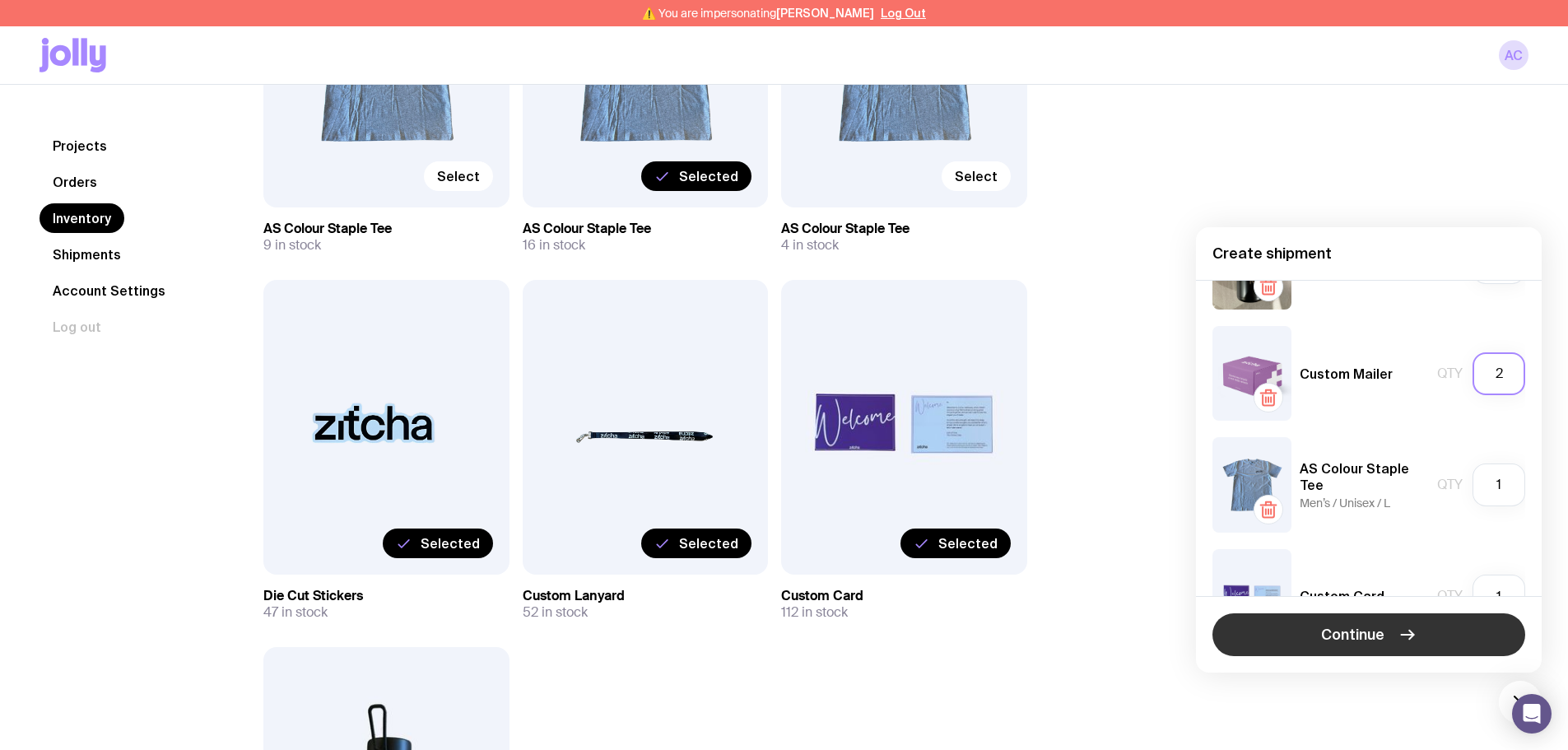
type input "2"
click at [1337, 647] on button "Continue" at bounding box center [1369, 634] width 313 height 42
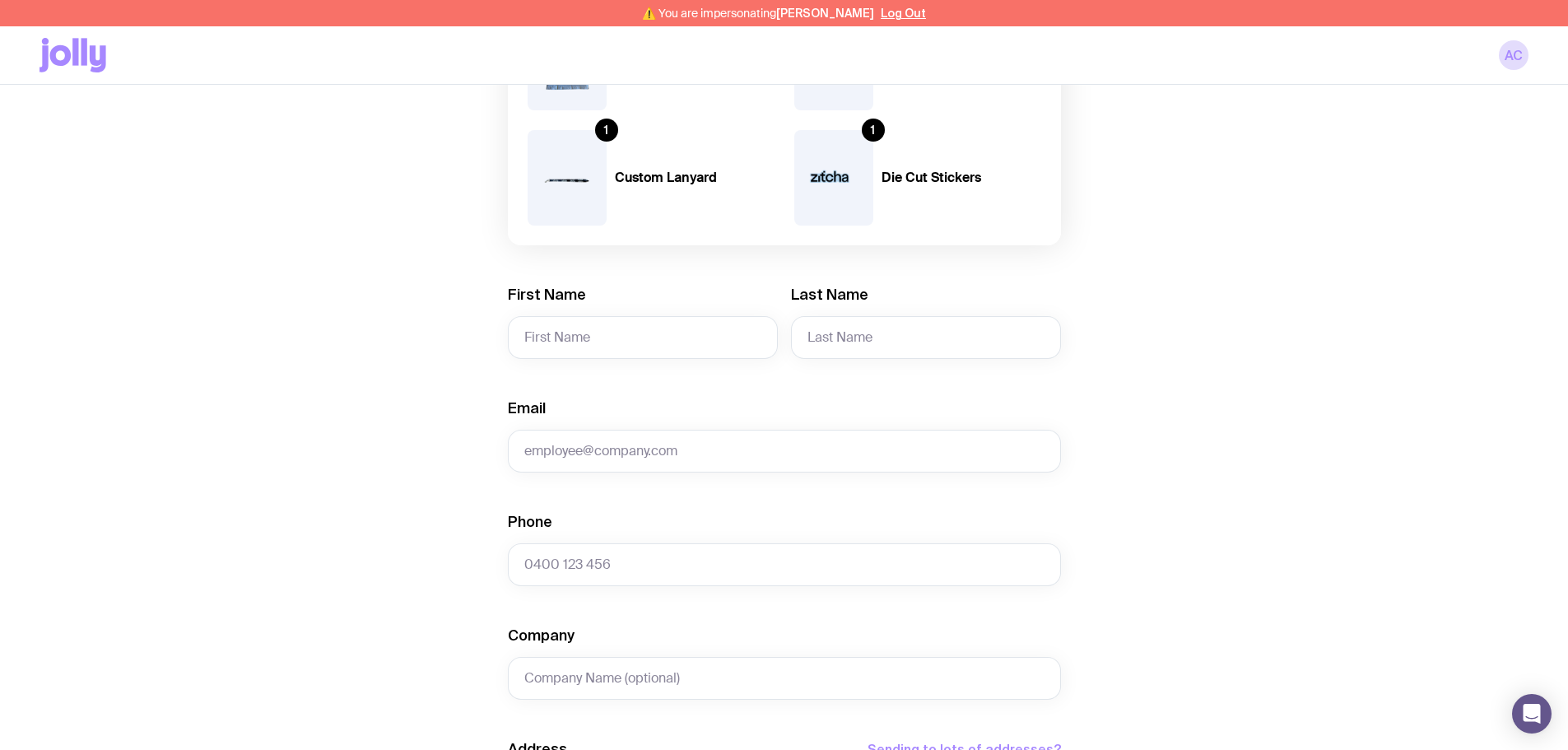
scroll to position [411, 0]
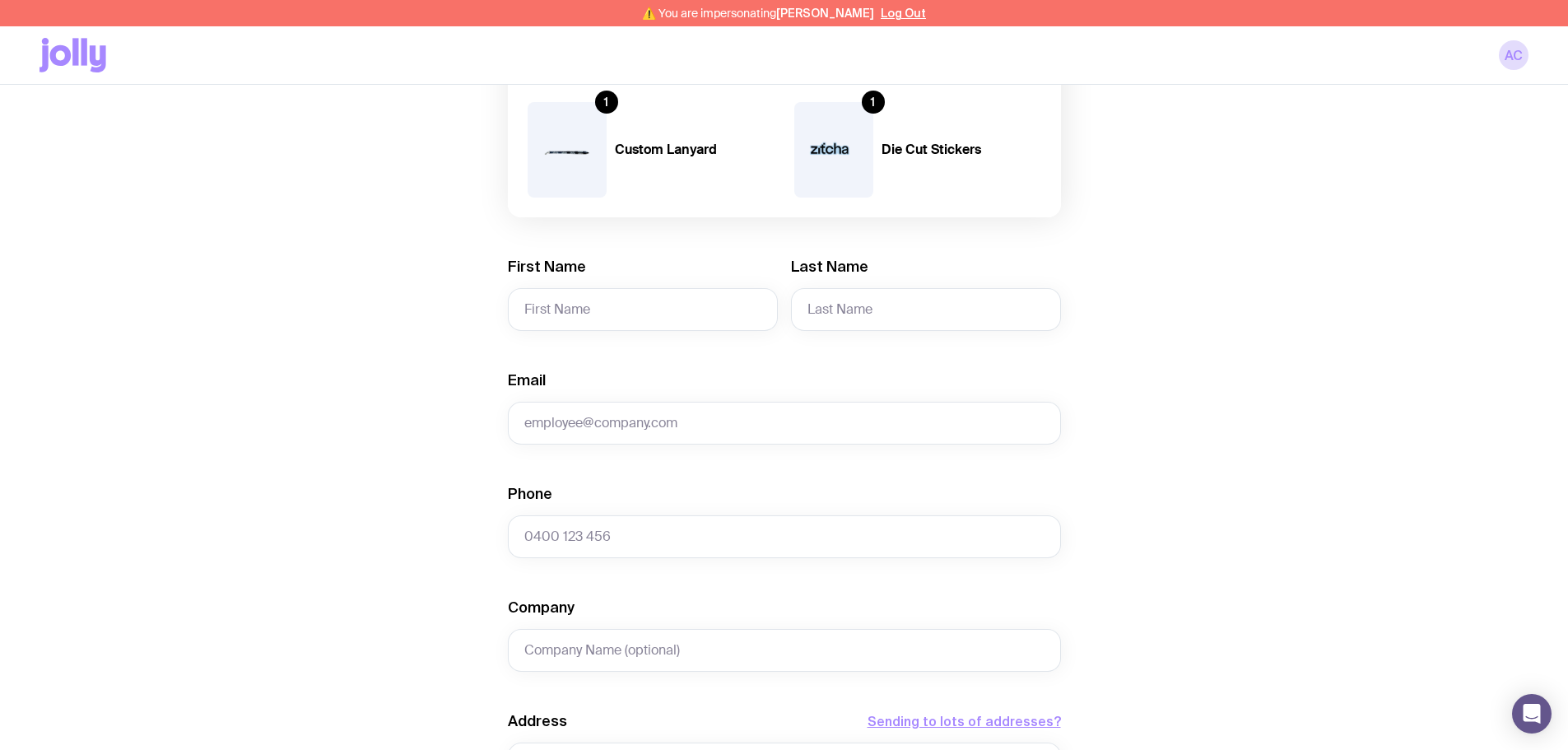
click at [591, 396] on div "Email" at bounding box center [784, 408] width 553 height 74
click at [611, 305] on input "First Name" at bounding box center [642, 309] width 270 height 42
paste input "Ashima"
type input "Ashima"
click at [876, 301] on input "Last Name" at bounding box center [925, 309] width 270 height 42
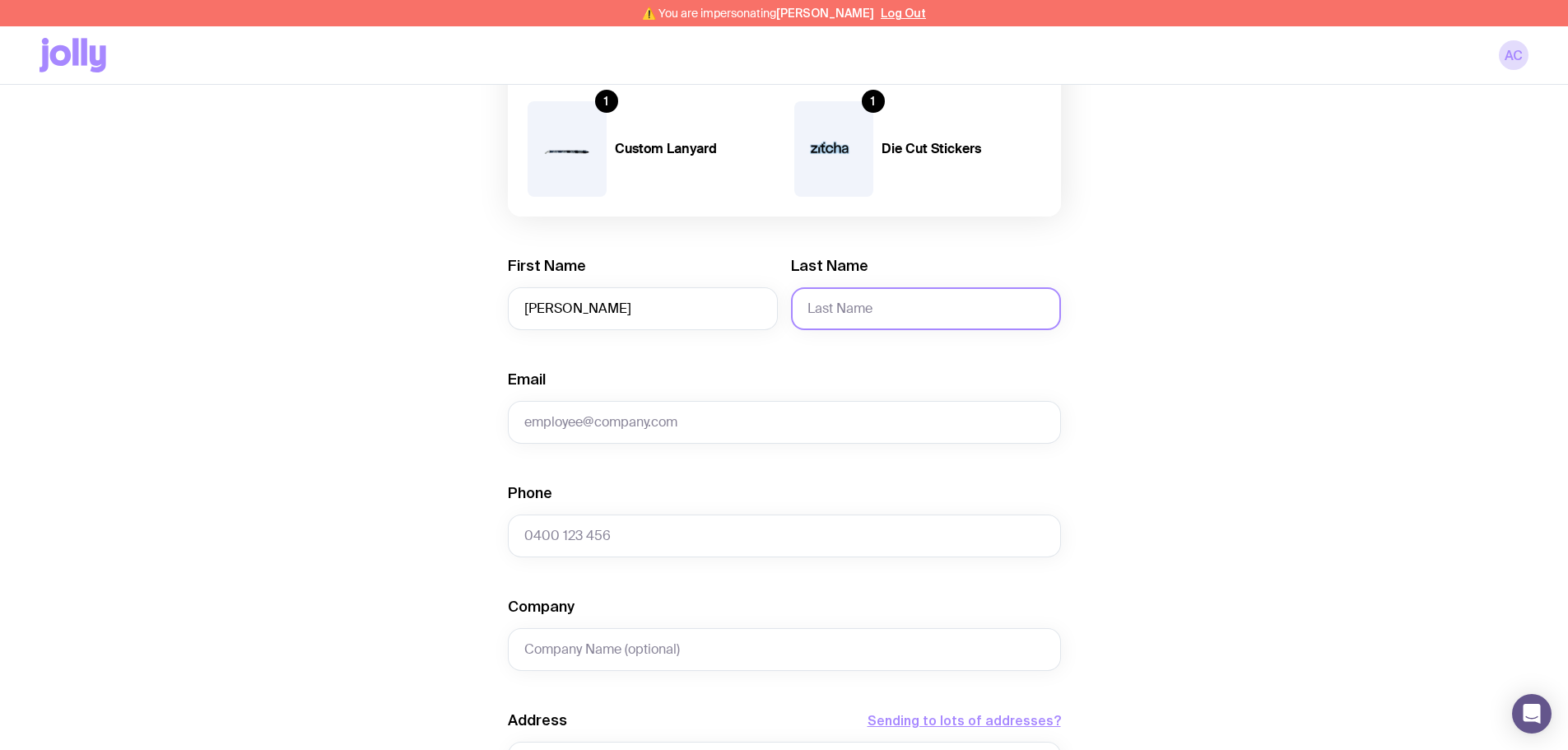
paste input "Mahajan"
type input "Mahajan"
click at [672, 423] on input "Email" at bounding box center [784, 422] width 553 height 42
paste input "ashima.mahajan@zitcha.com"
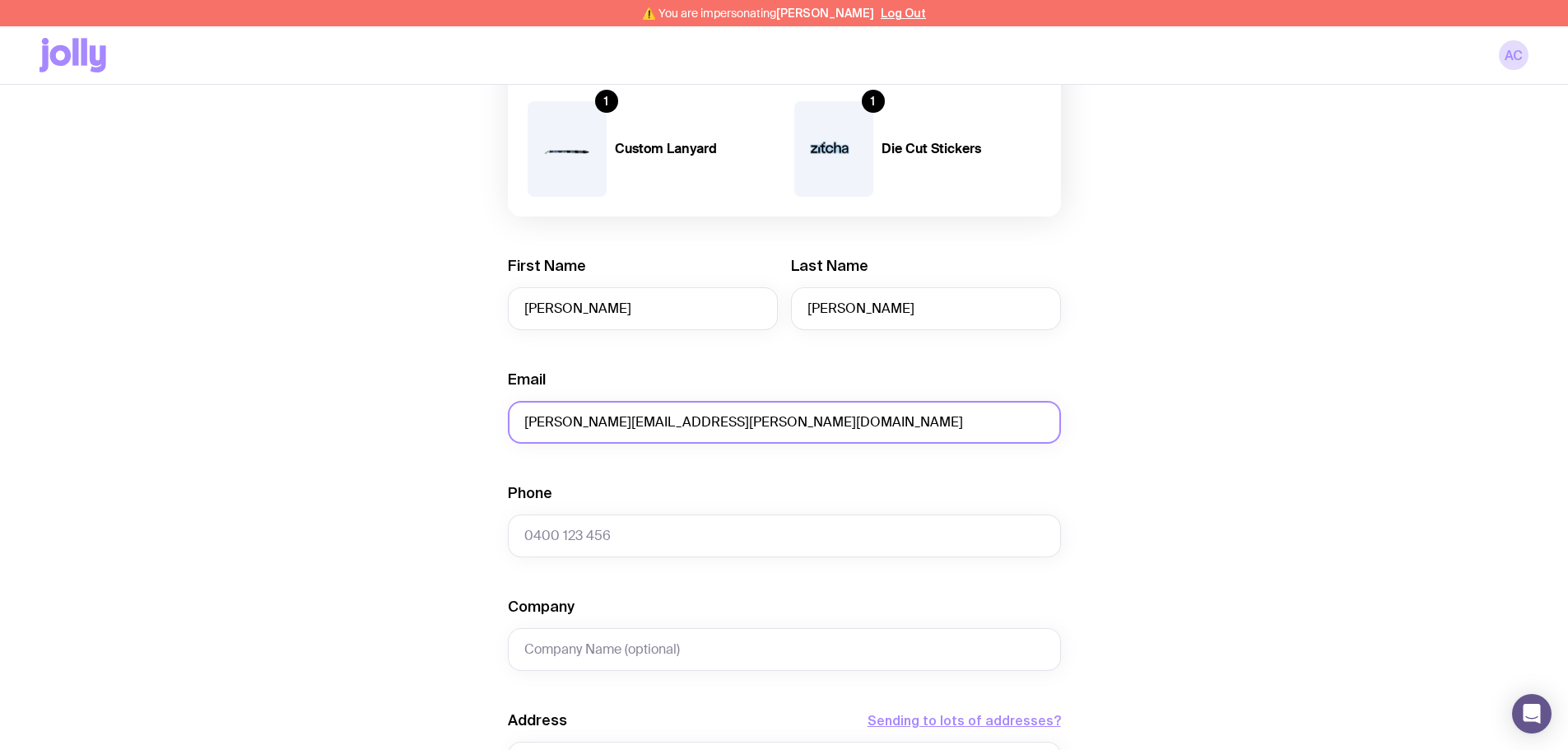
type input "ashima.mahajan@zitcha.com"
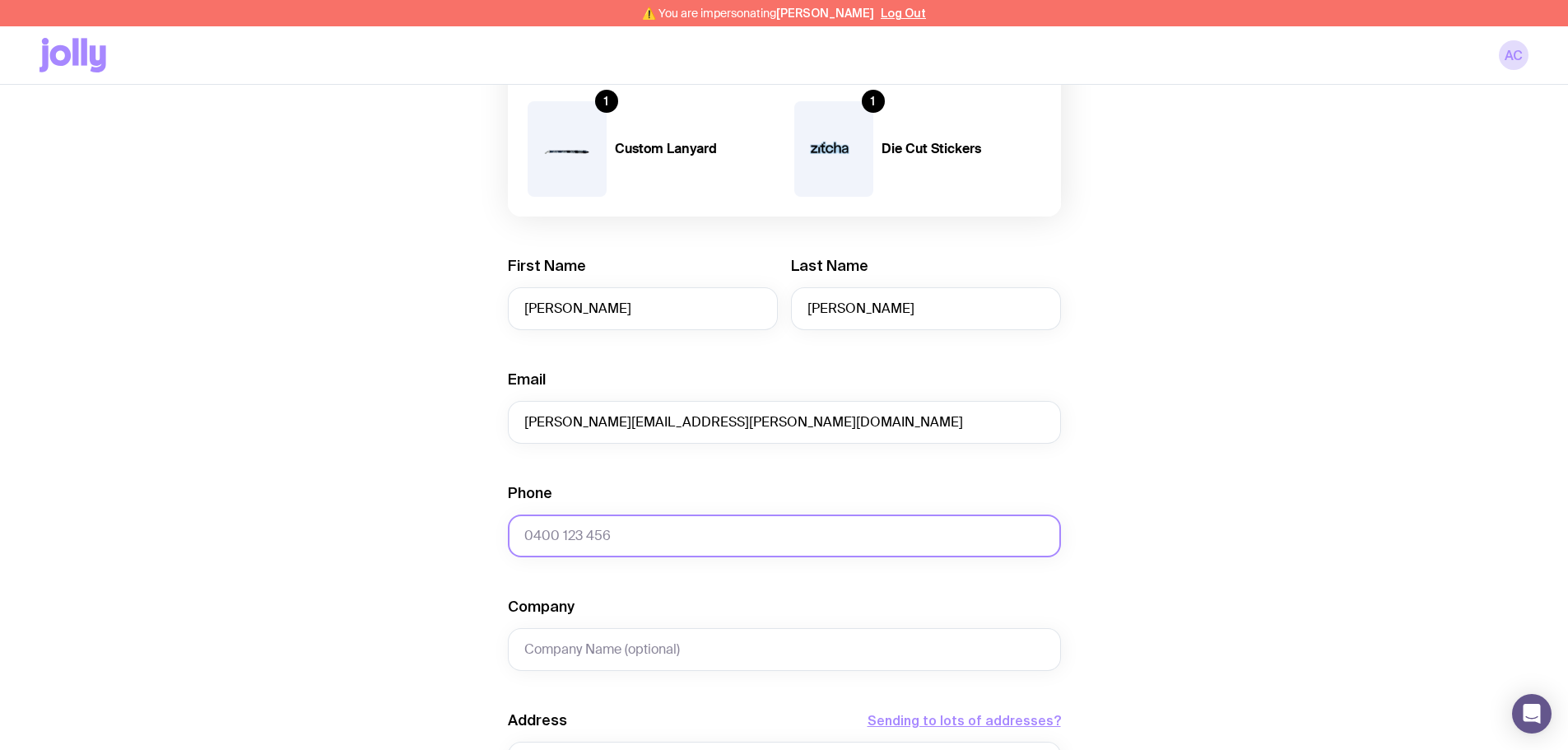
click at [721, 525] on input "Phone" at bounding box center [784, 536] width 553 height 42
paste input "0416784905"
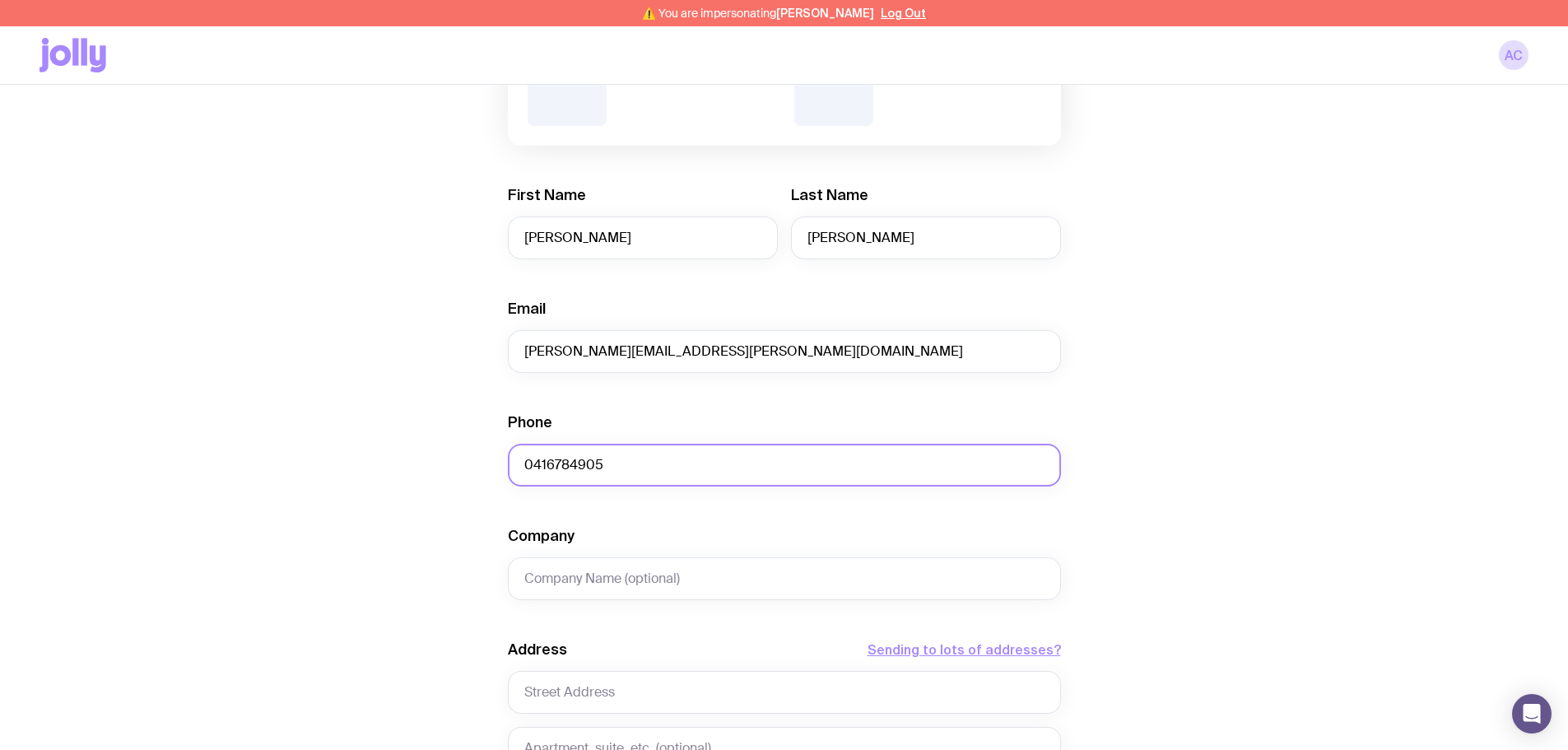
scroll to position [659, 0]
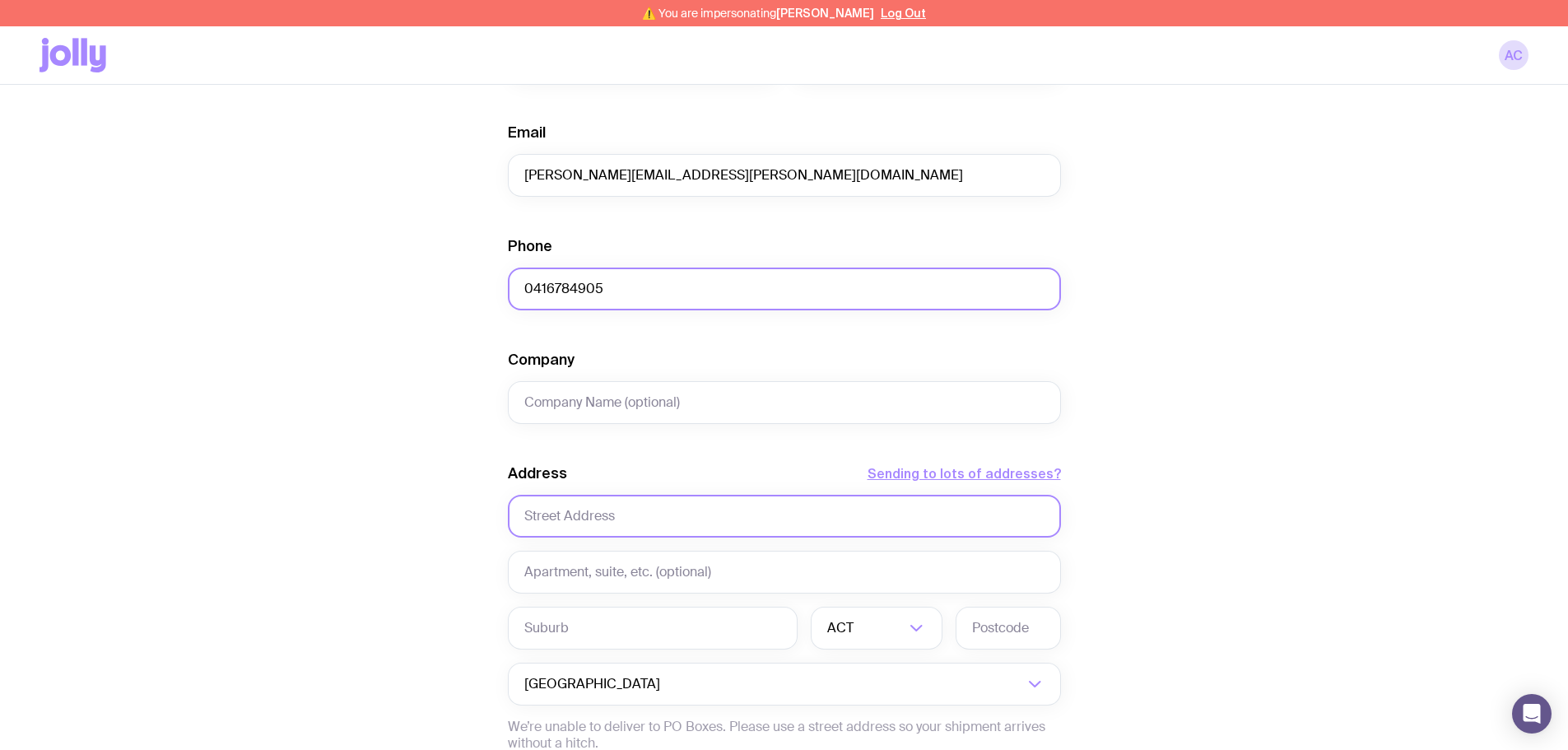
type input "0416784905"
click at [645, 515] on input "text" at bounding box center [784, 516] width 553 height 42
click at [603, 517] on input "116 Chapel Stret" at bounding box center [784, 516] width 553 height 42
click at [616, 517] on input "116 Chapel Stret" at bounding box center [784, 516] width 553 height 42
type input "116 Chapel Street"
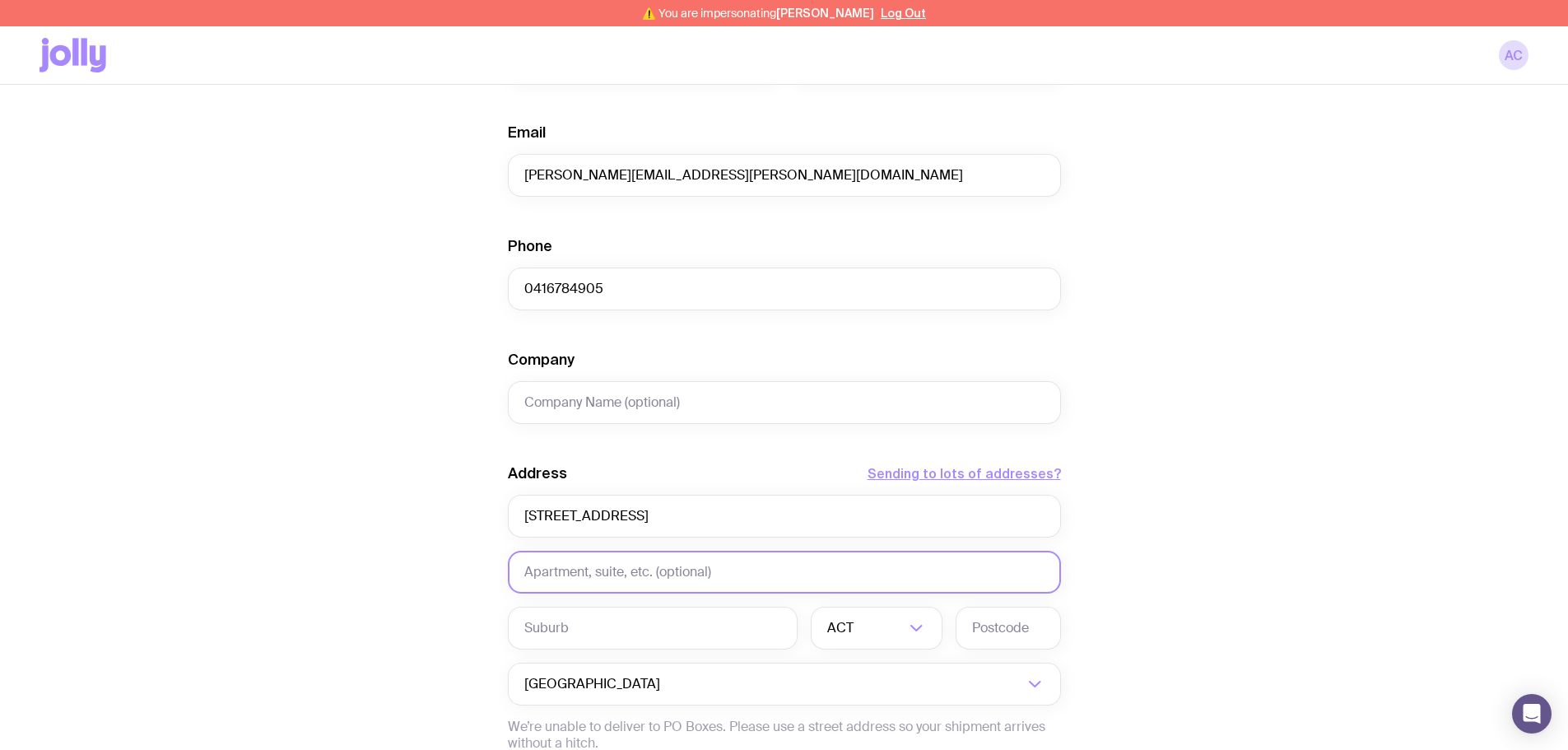
click at [603, 571] on input "text" at bounding box center [784, 572] width 553 height 42
type input "Level 1"
type input "Windsor"
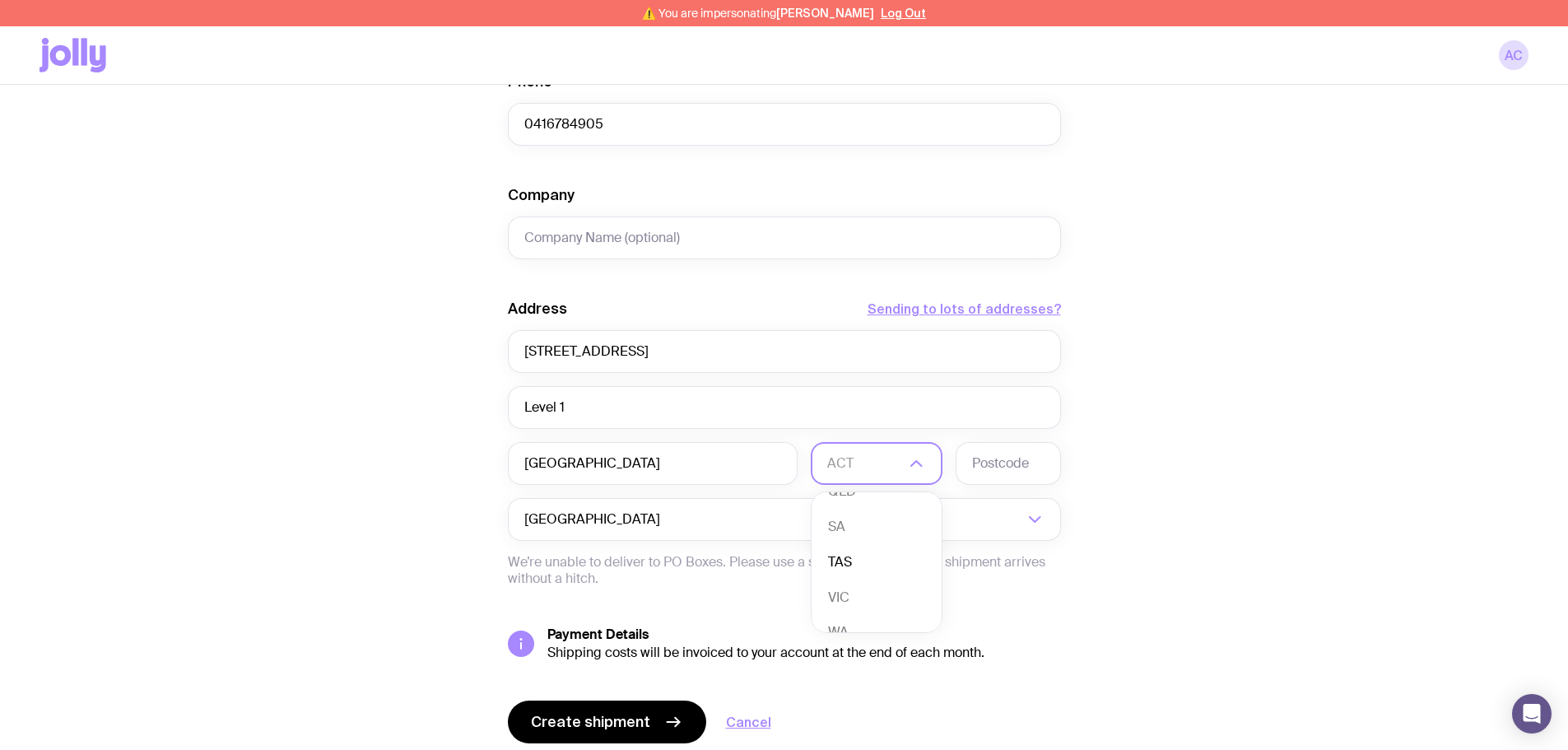
scroll to position [149, 0]
click at [858, 573] on li "VIC" at bounding box center [876, 576] width 130 height 35
click at [1002, 457] on input "text" at bounding box center [1007, 463] width 105 height 42
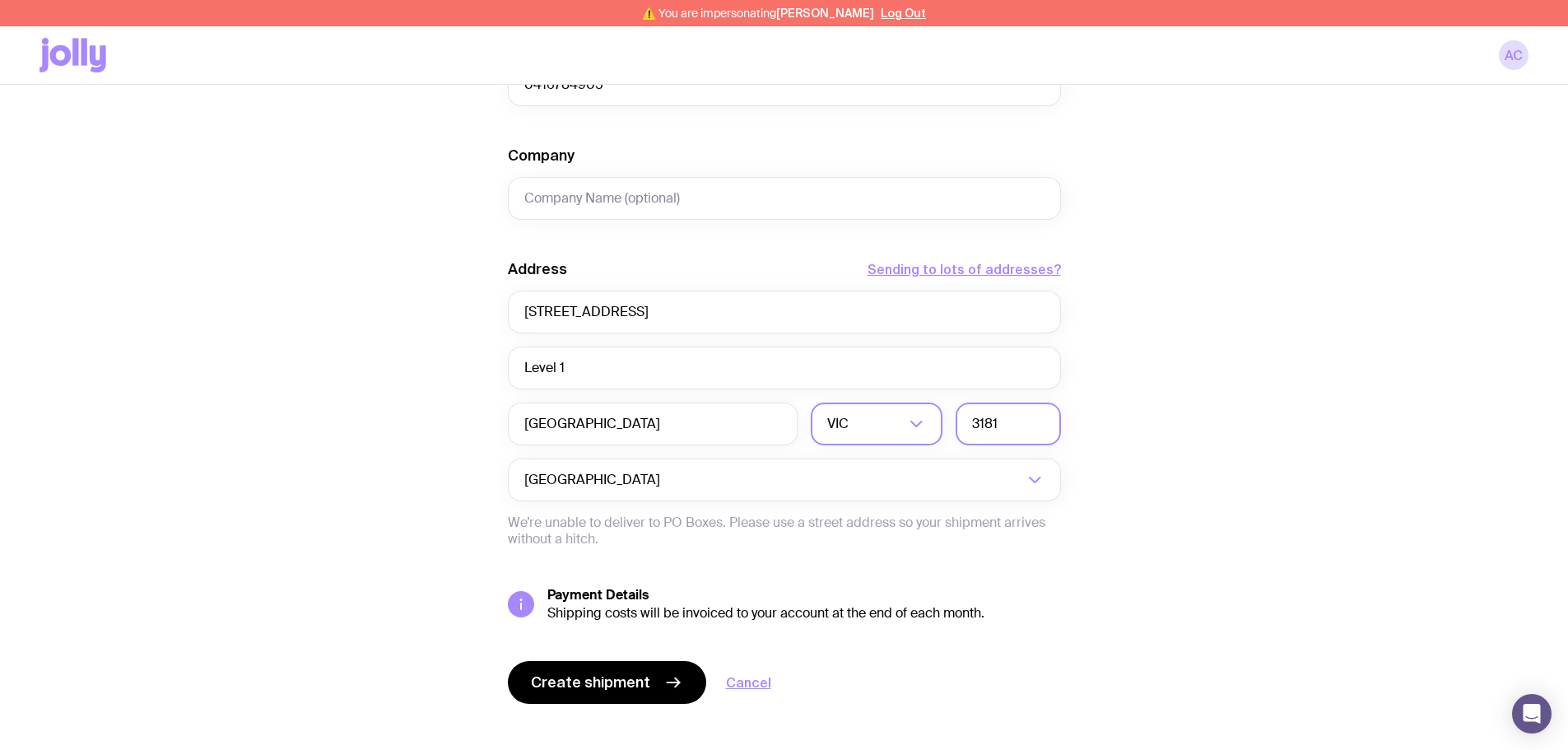
scroll to position [883, 0]
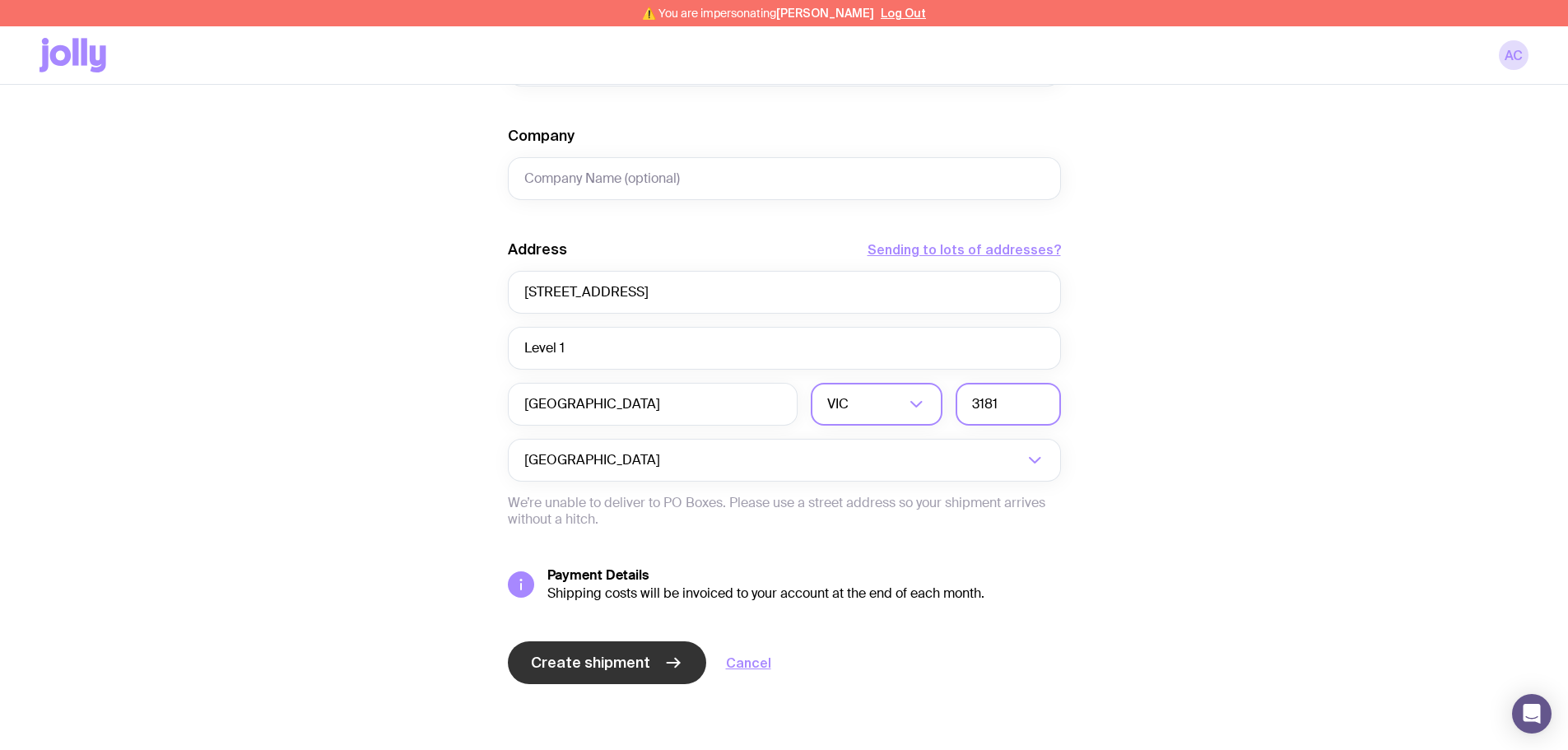
type input "3181"
click at [600, 654] on span "Create shipment" at bounding box center [590, 662] width 119 height 19
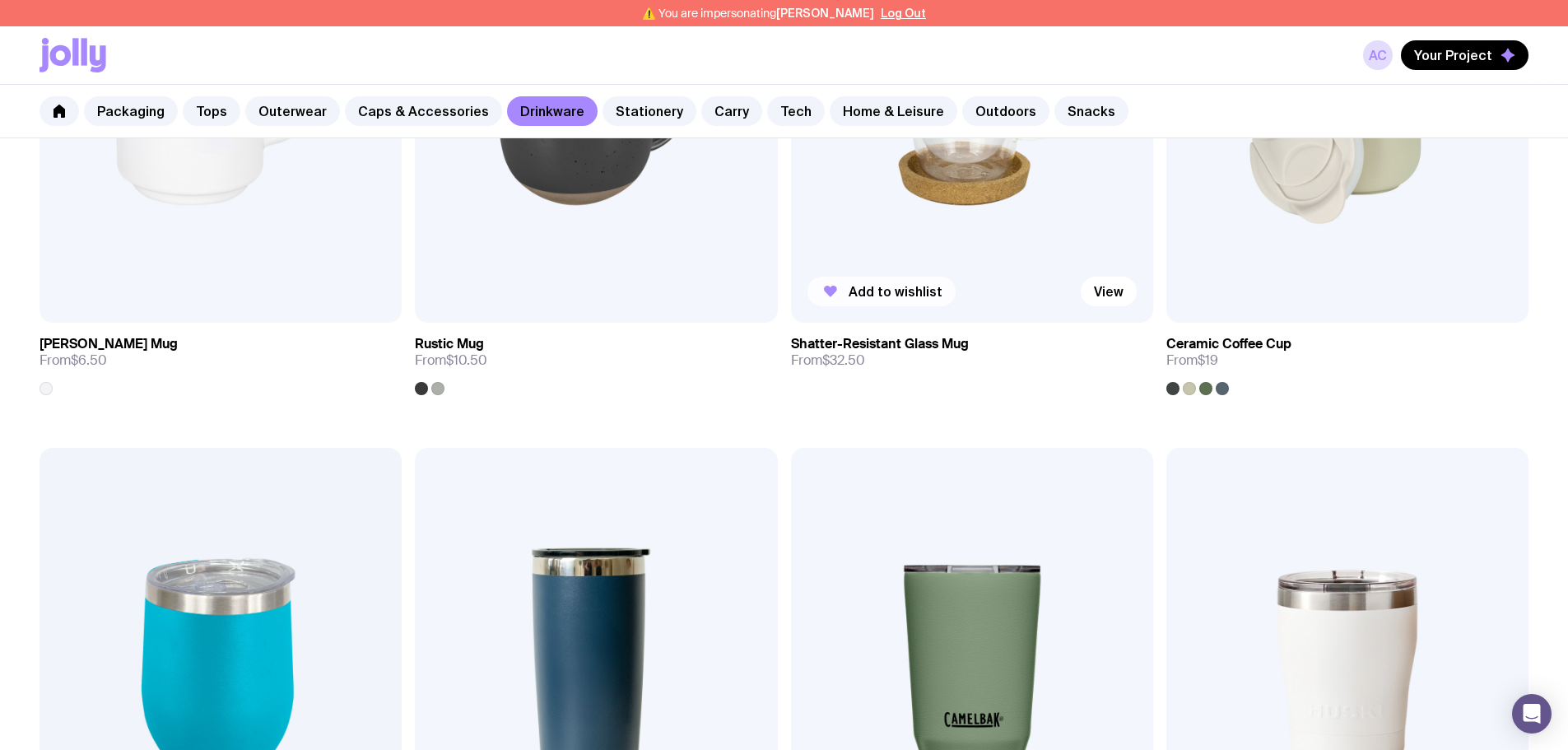
scroll to position [576, 0]
